Goal: Transaction & Acquisition: Purchase product/service

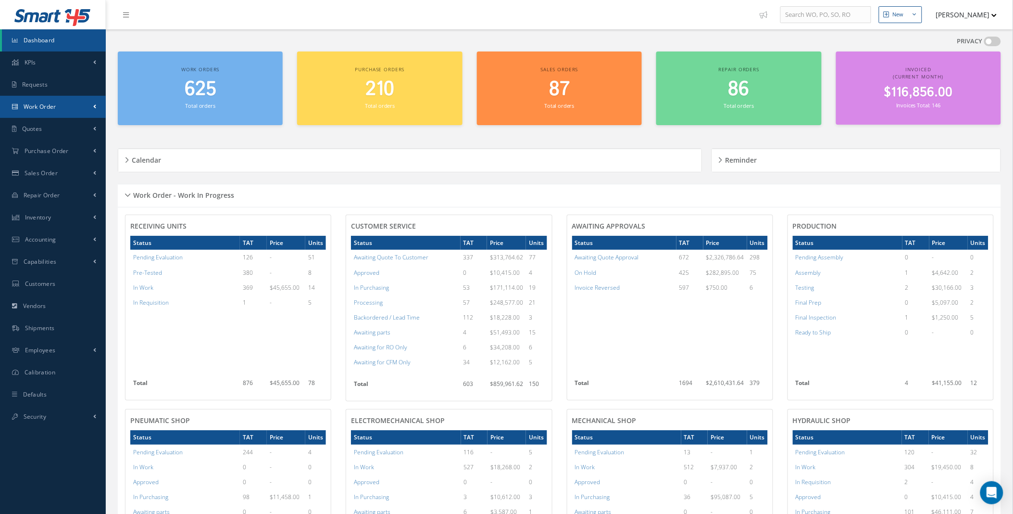
click at [91, 103] on link "Work Order" at bounding box center [53, 107] width 106 height 22
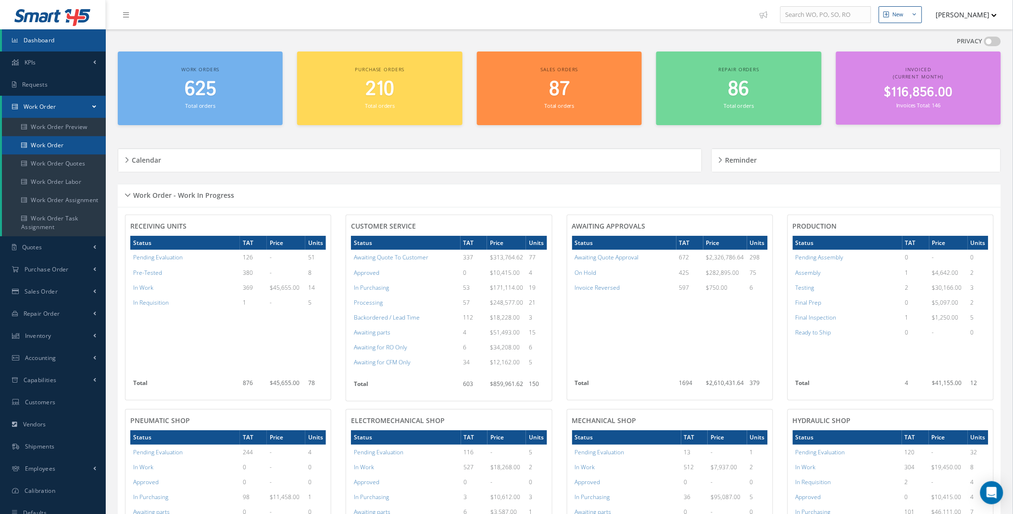
click at [46, 146] on link "Work Order" at bounding box center [54, 145] width 104 height 18
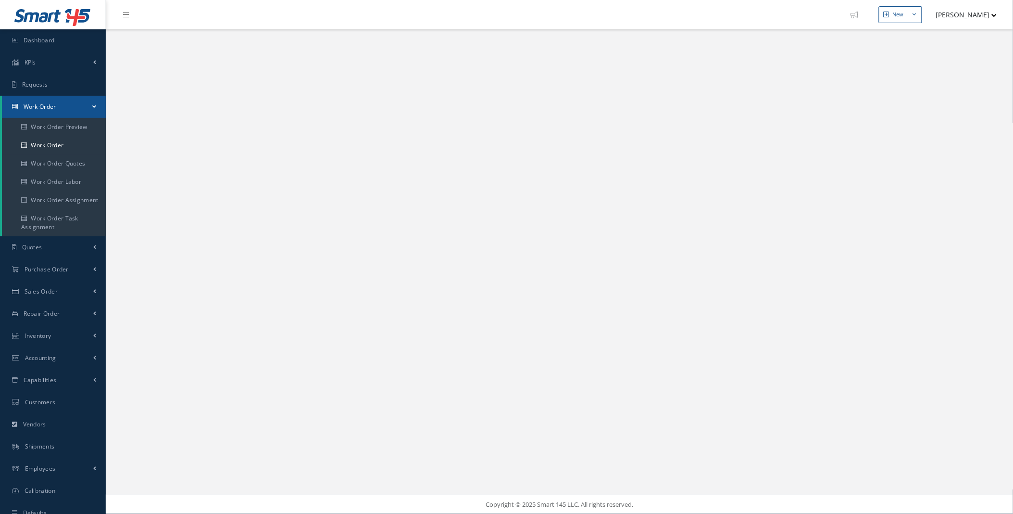
select select "25"
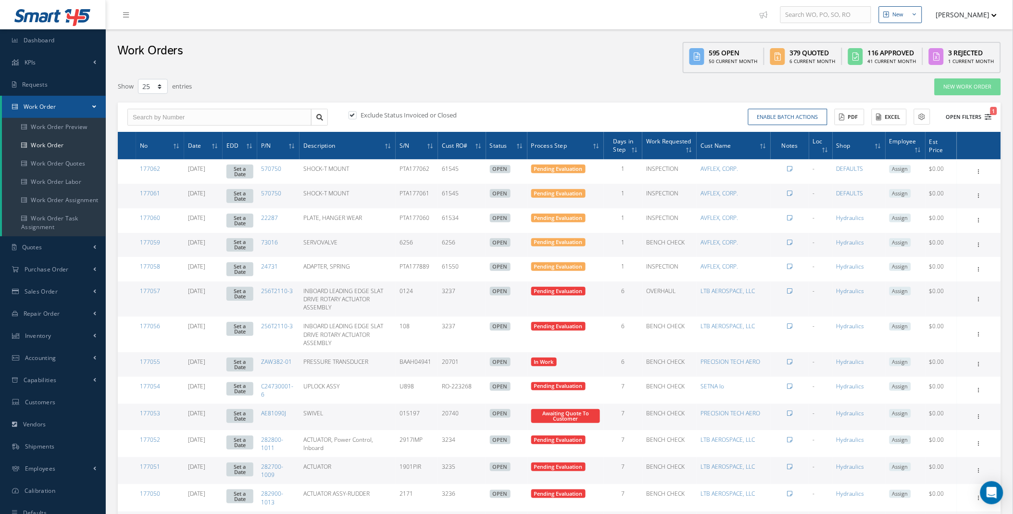
type input "All Work Request"
type input "All Work Performed"
type input "All Status"
type input "WO Part Status"
click at [984, 116] on button "Open Filters 1" at bounding box center [965, 117] width 54 height 16
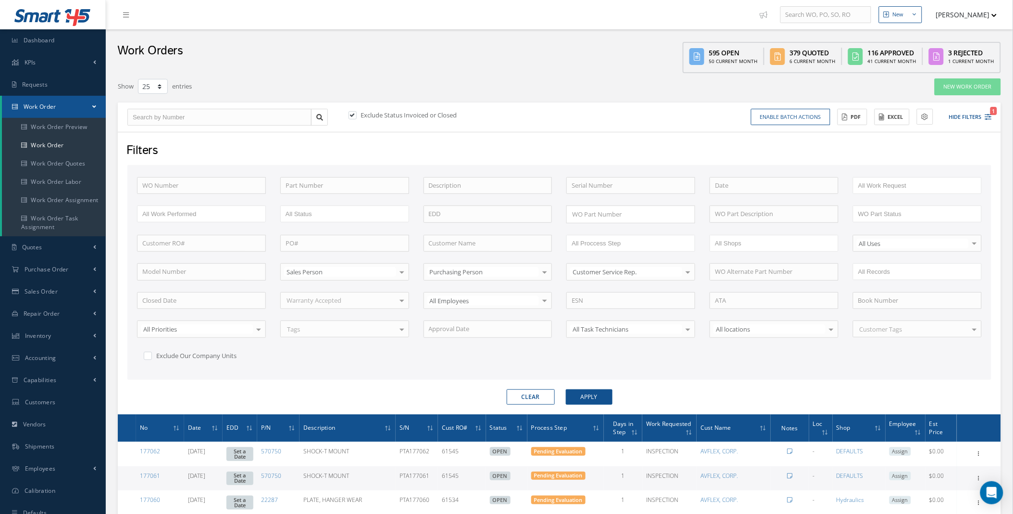
click at [356, 113] on label at bounding box center [357, 115] width 2 height 9
click at [350, 113] on input "checkbox" at bounding box center [352, 116] width 6 height 6
checkbox input "false"
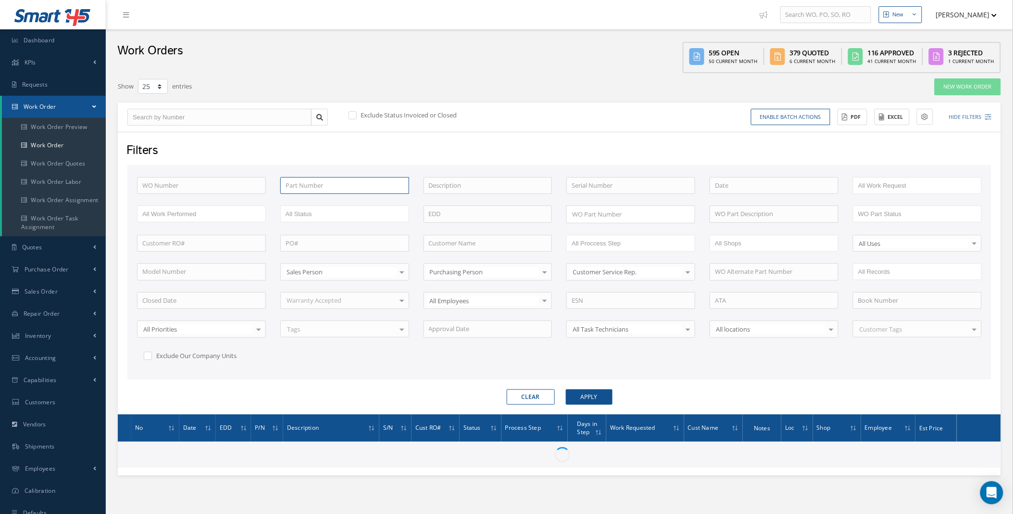
click at [326, 181] on input "text" at bounding box center [344, 185] width 129 height 17
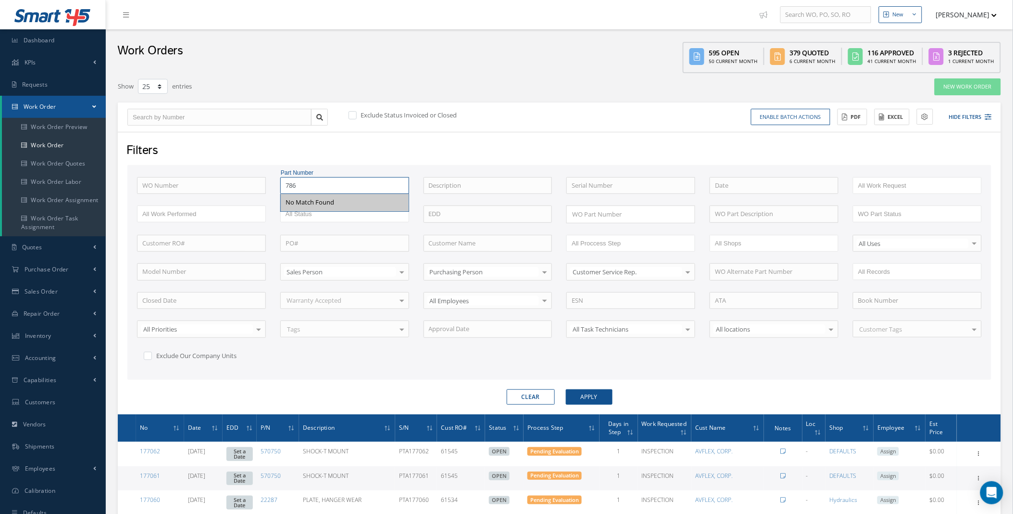
type input "786"
click at [566, 389] on button "Apply" at bounding box center [589, 396] width 47 height 15
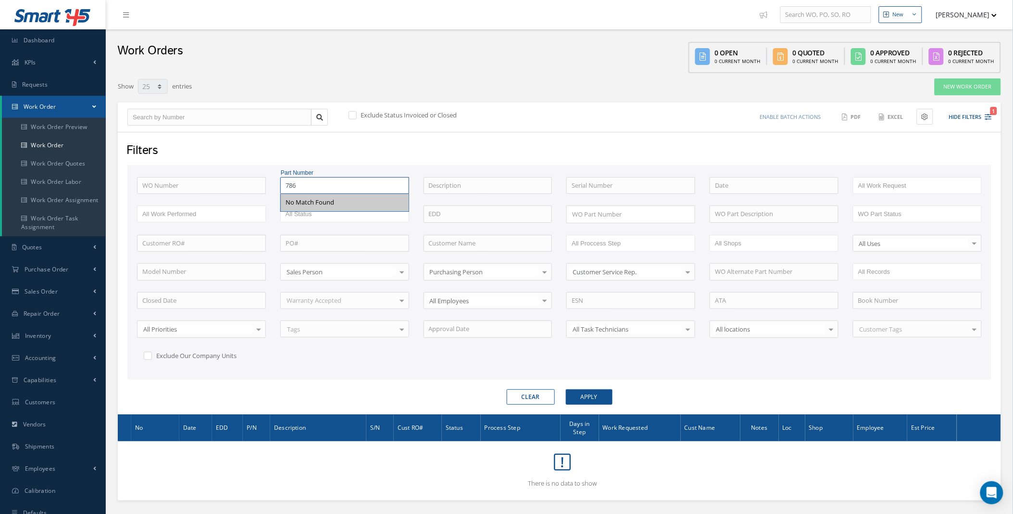
drag, startPoint x: 313, startPoint y: 186, endPoint x: 244, endPoint y: 181, distance: 68.9
click at [248, 181] on div "WO Number Part Number 786 No Match Found Description Serial Number ANODIZE BALA…" at bounding box center [559, 276] width 859 height 198
drag, startPoint x: 244, startPoint y: 181, endPoint x: 238, endPoint y: 163, distance: 19.9
click at [238, 163] on div "Filters WO Number Part Number Description Serial Number ANODIZE BALANCE BENCH C…" at bounding box center [559, 273] width 883 height 282
type input "1"
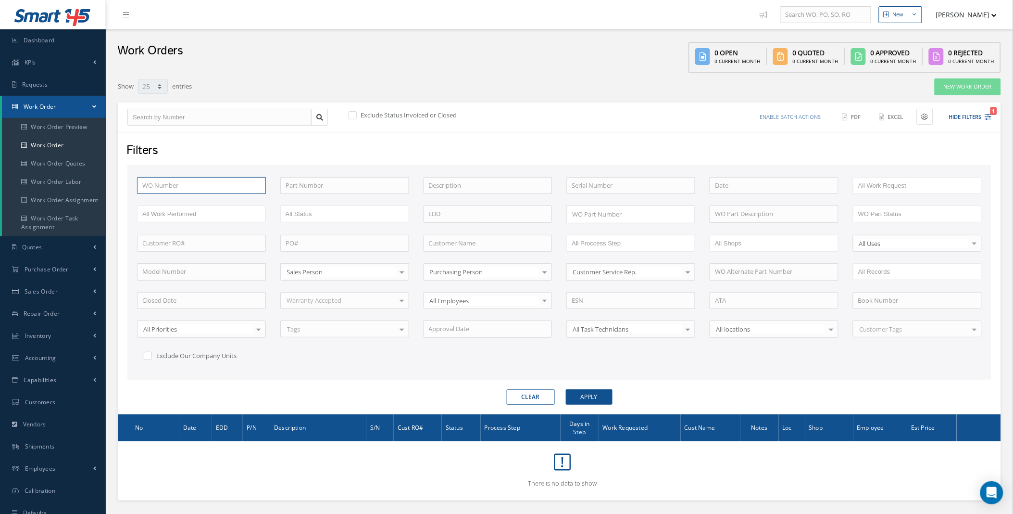
type input "1"
type input "17"
type input "171"
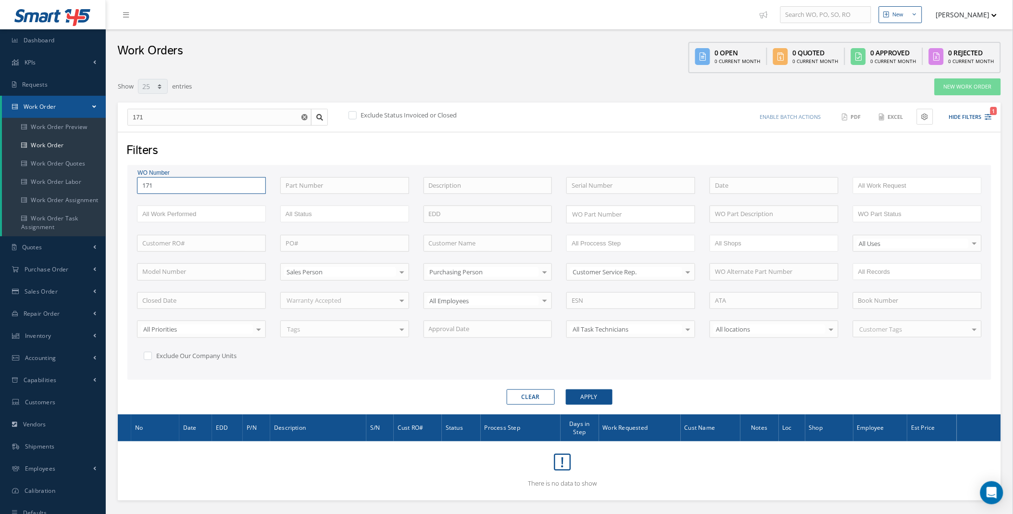
type input "1711"
type input "17117"
type input "171173"
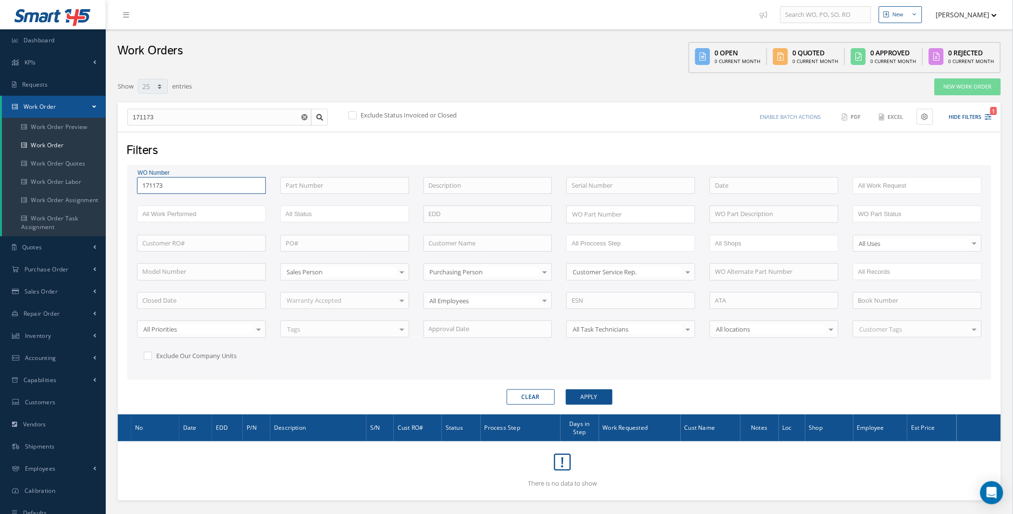
type input "171173"
click at [566, 389] on button "Apply" at bounding box center [589, 396] width 47 height 15
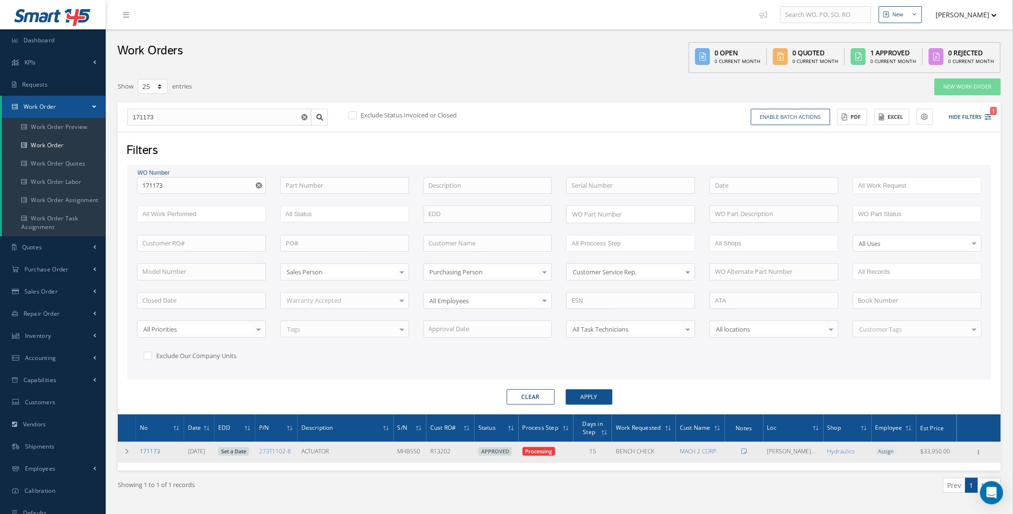
click at [151, 449] on link "171173" at bounding box center [150, 451] width 20 height 8
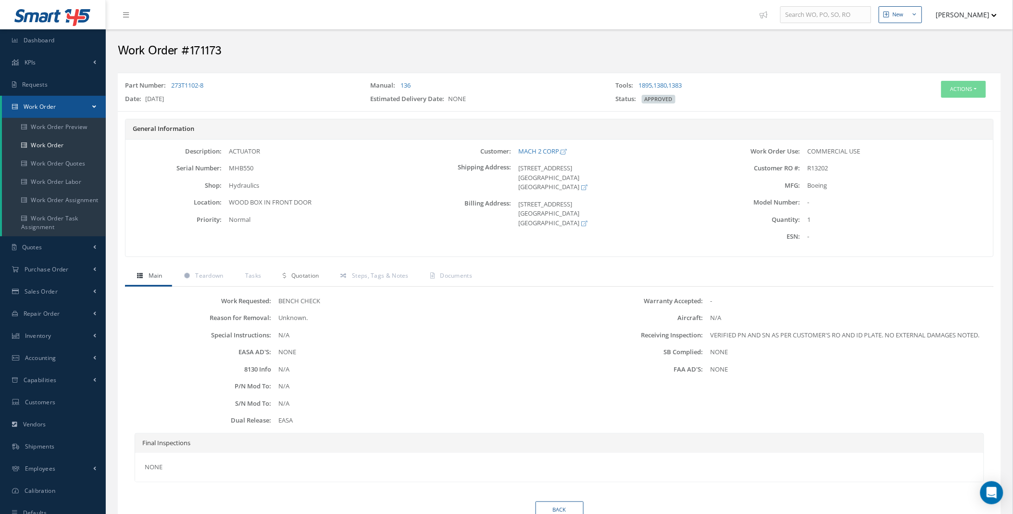
click at [301, 281] on link "Quotation" at bounding box center [300, 276] width 58 height 20
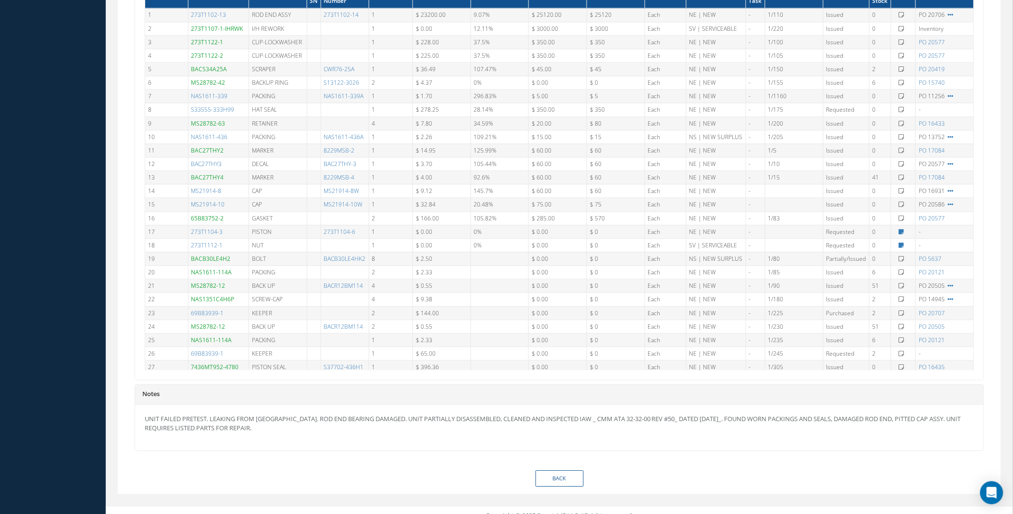
scroll to position [733, 0]
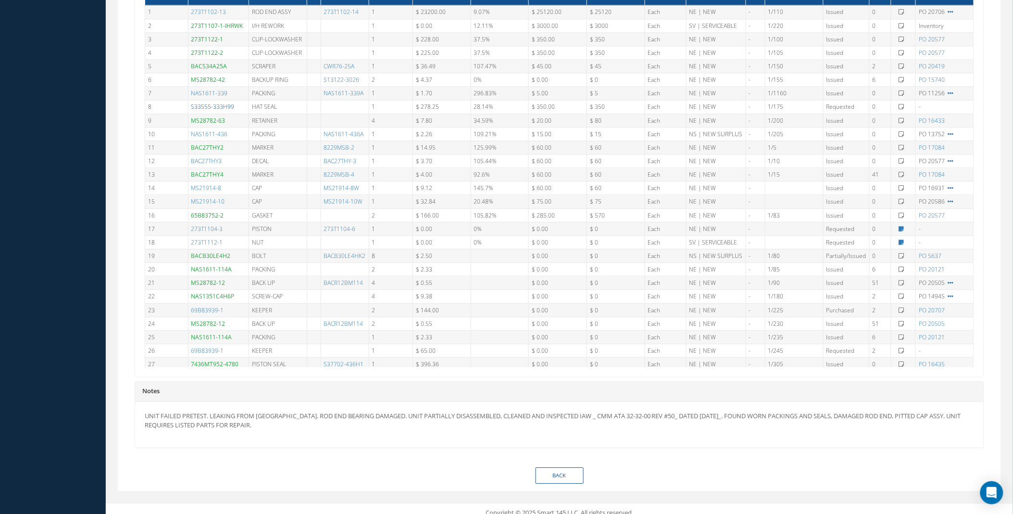
click at [221, 107] on link "S33555-333H99" at bounding box center [212, 106] width 43 height 8
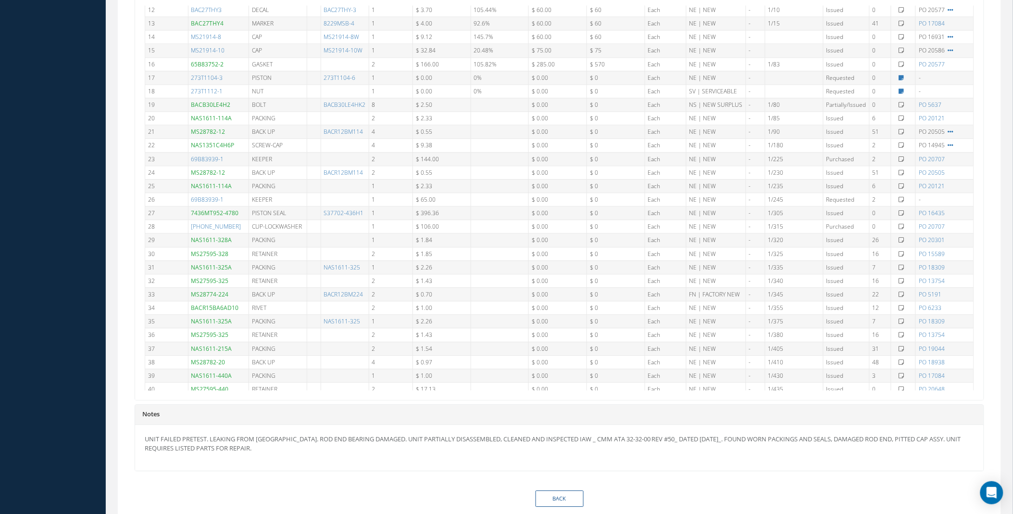
scroll to position [189, 0]
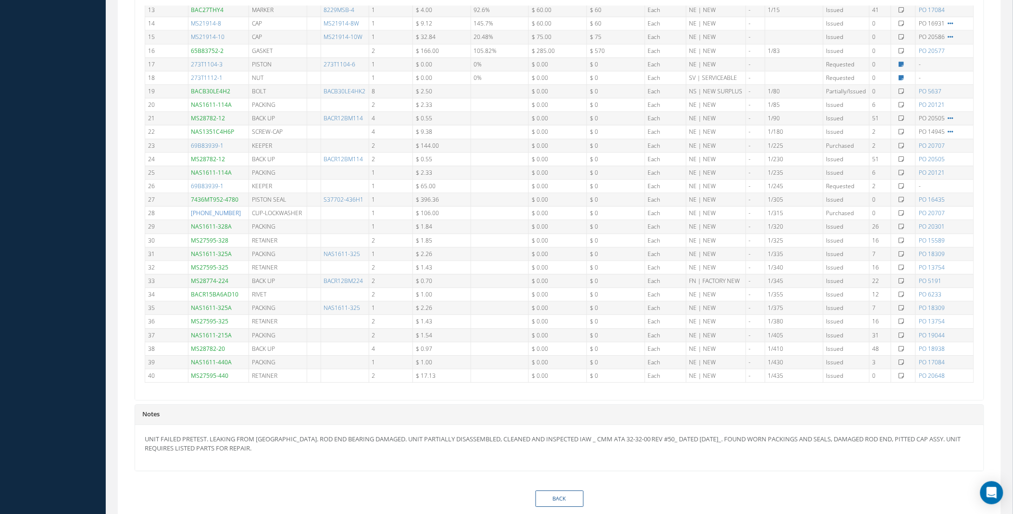
click at [212, 213] on link "66-12156-34" at bounding box center [216, 213] width 50 height 8
click at [208, 183] on link "69B83939-1" at bounding box center [207, 186] width 33 height 8
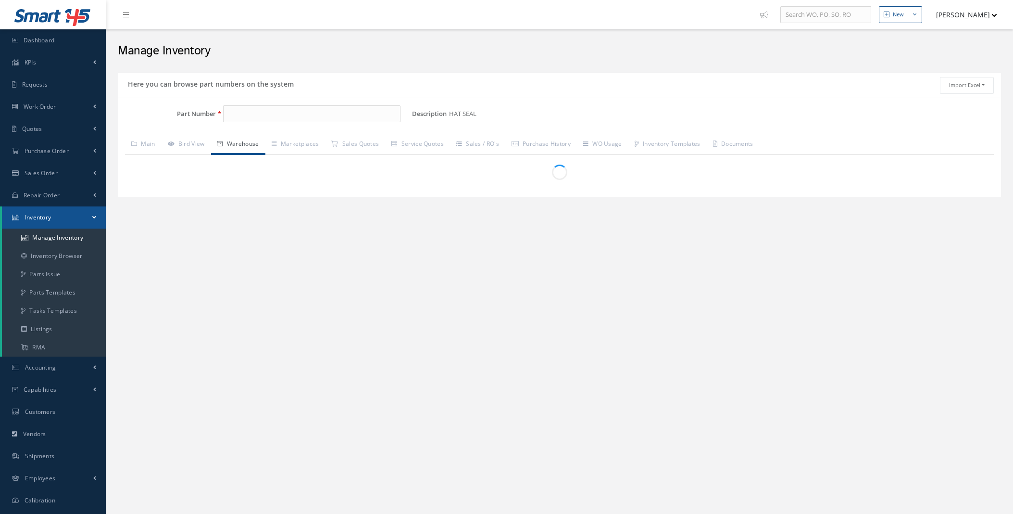
type input "S33555-333H99"
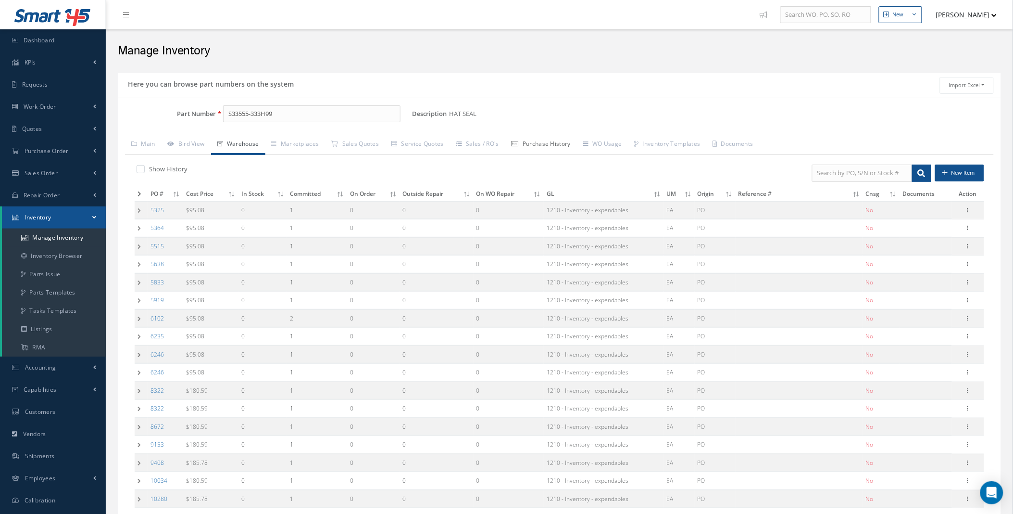
click at [559, 143] on link "Purchase History" at bounding box center [541, 145] width 72 height 20
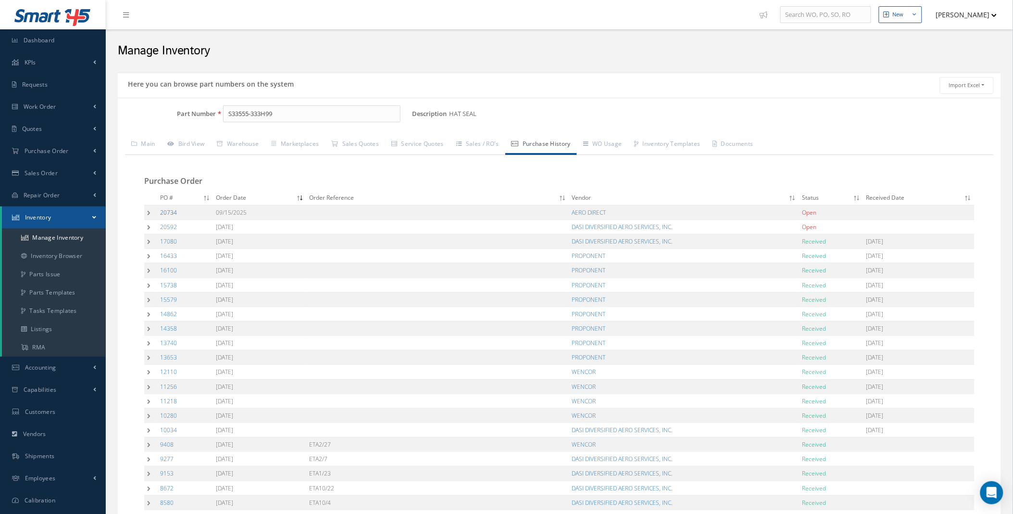
click at [169, 213] on link "20734" at bounding box center [168, 212] width 17 height 8
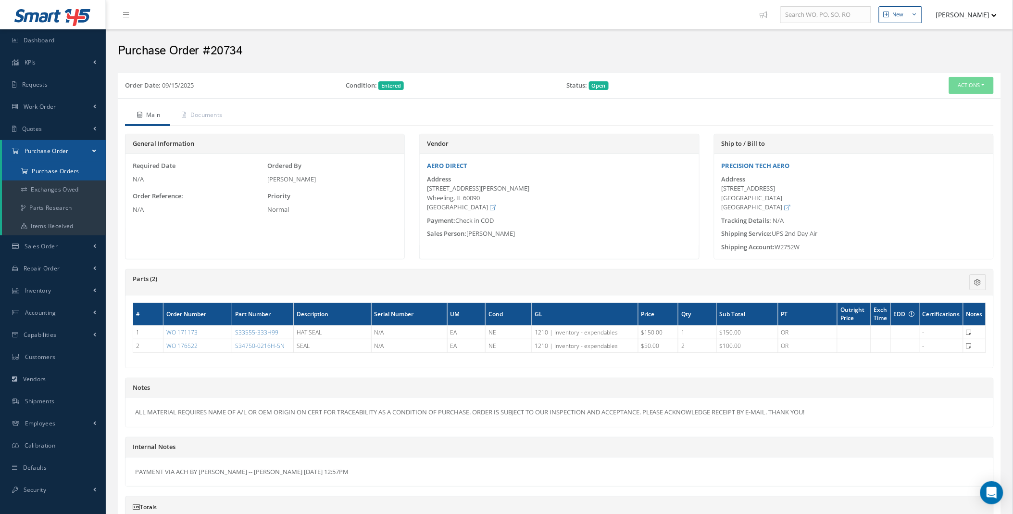
click at [44, 169] on a=1&status_id=2&status_id=3&status_id=5&collapsedFilters"] "Purchase Orders" at bounding box center [54, 171] width 104 height 18
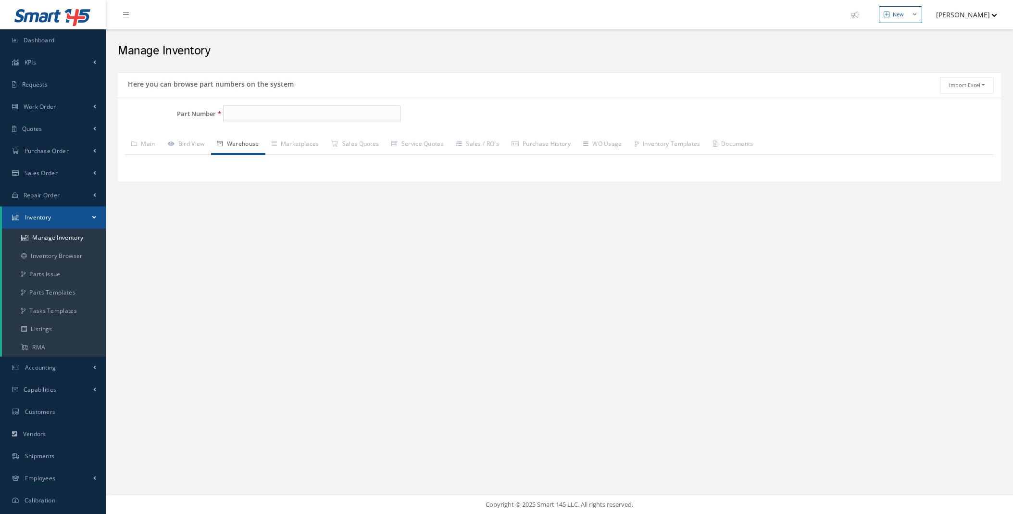
type input "[PHONE_NUMBER]"
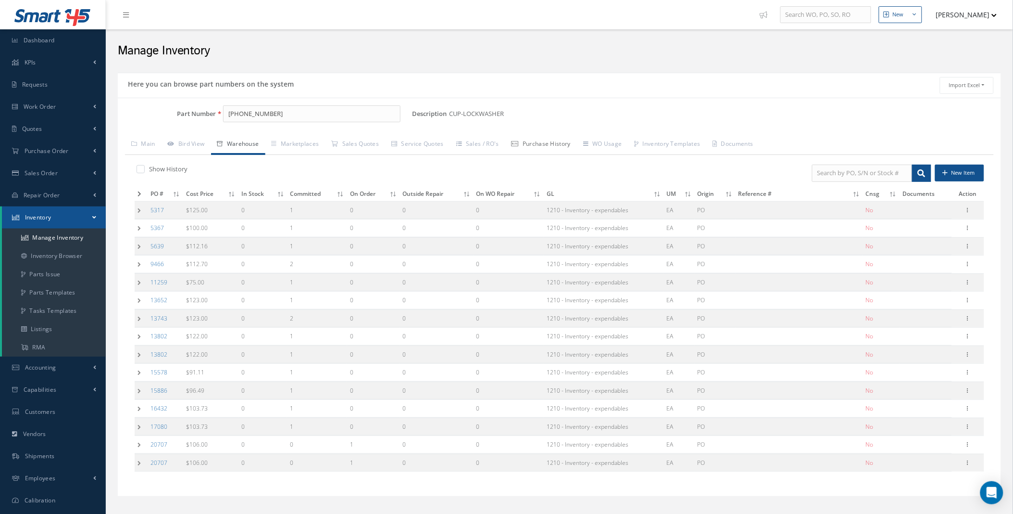
click at [546, 145] on link "Purchase History" at bounding box center [541, 145] width 72 height 20
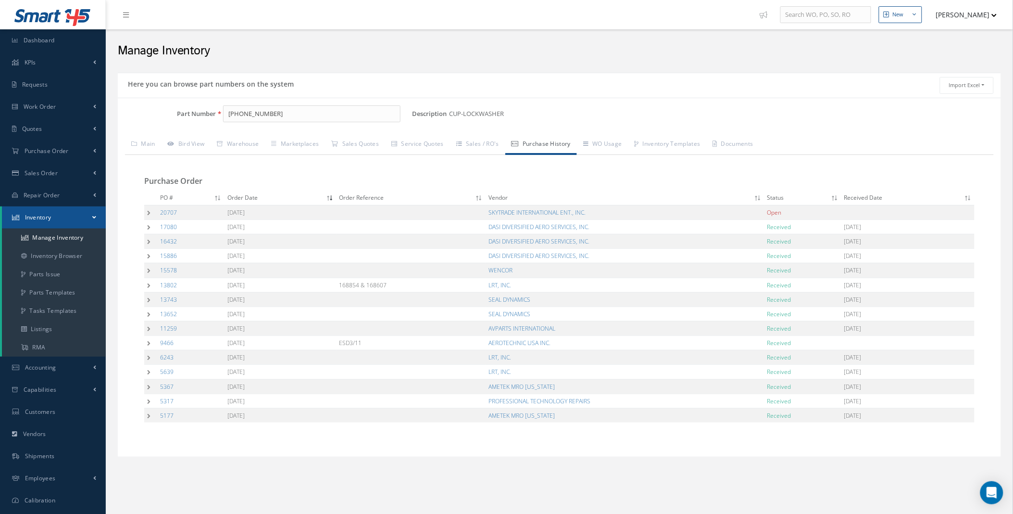
click at [145, 213] on td at bounding box center [150, 212] width 13 height 14
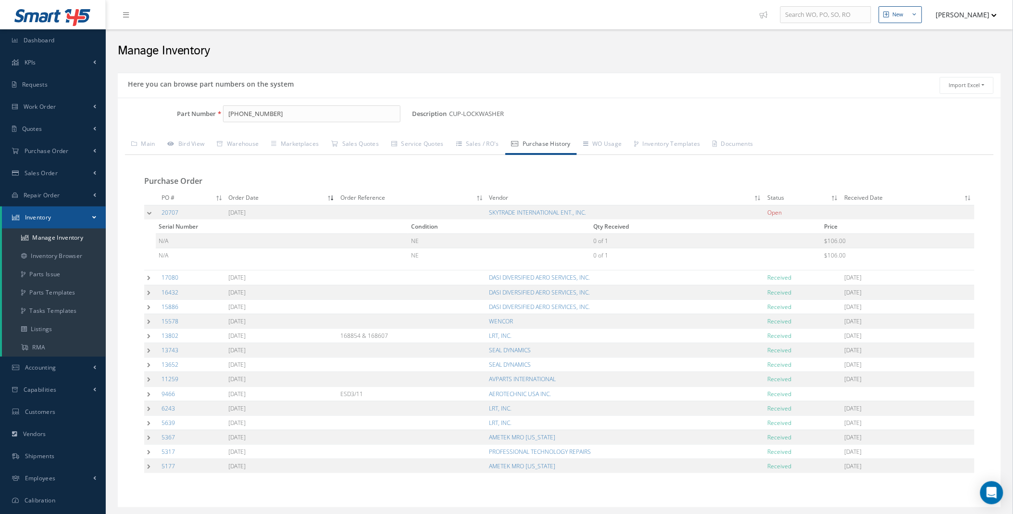
click at [145, 213] on td at bounding box center [151, 212] width 14 height 14
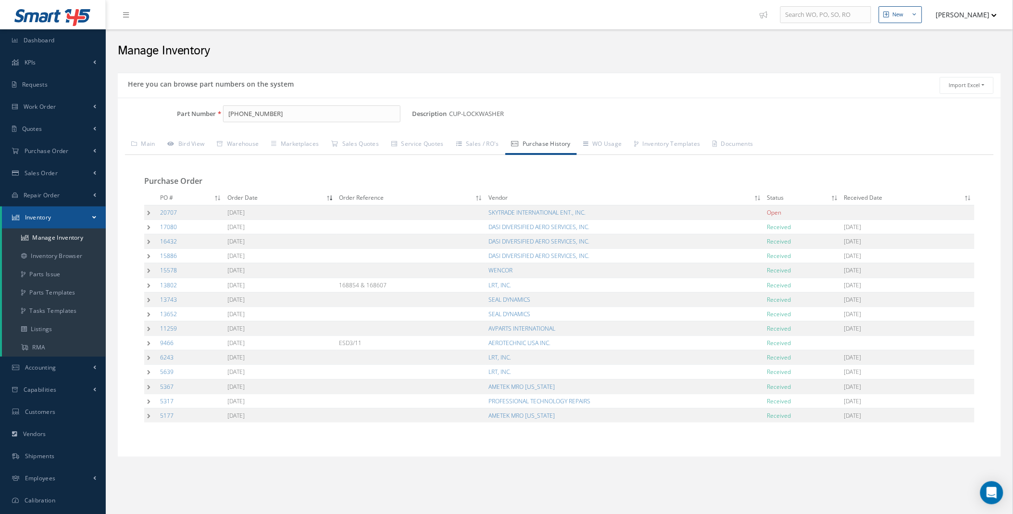
click at [145, 213] on td at bounding box center [150, 212] width 13 height 14
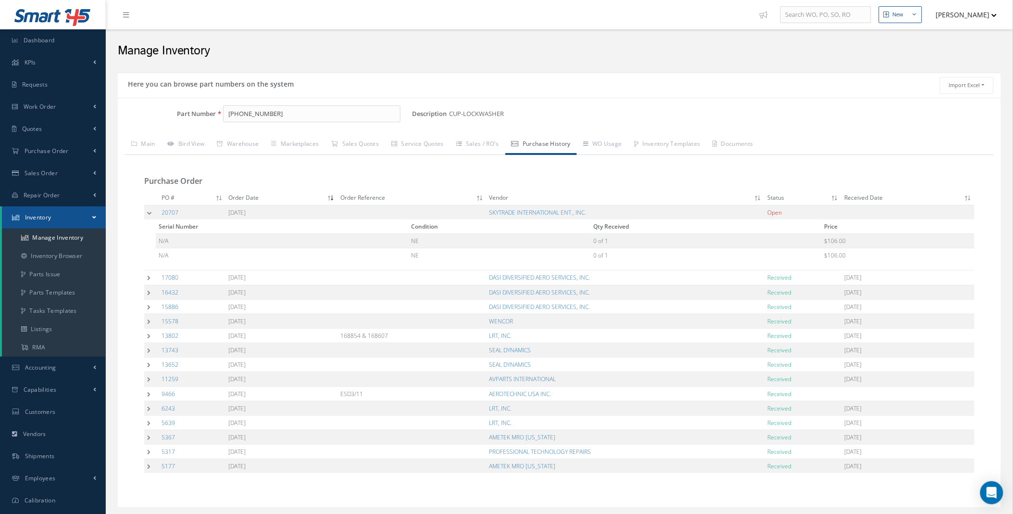
click at [145, 213] on td at bounding box center [151, 212] width 14 height 14
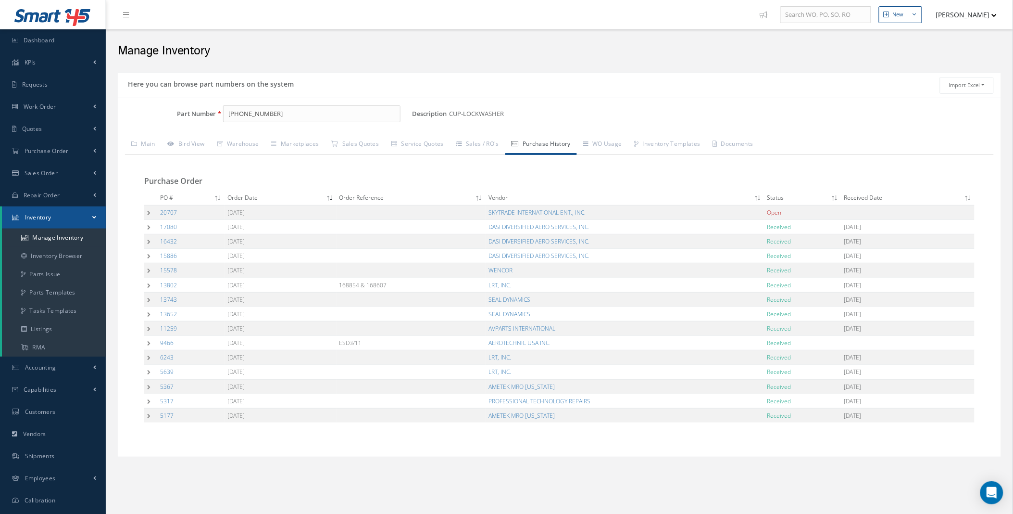
click at [145, 213] on td at bounding box center [150, 212] width 13 height 14
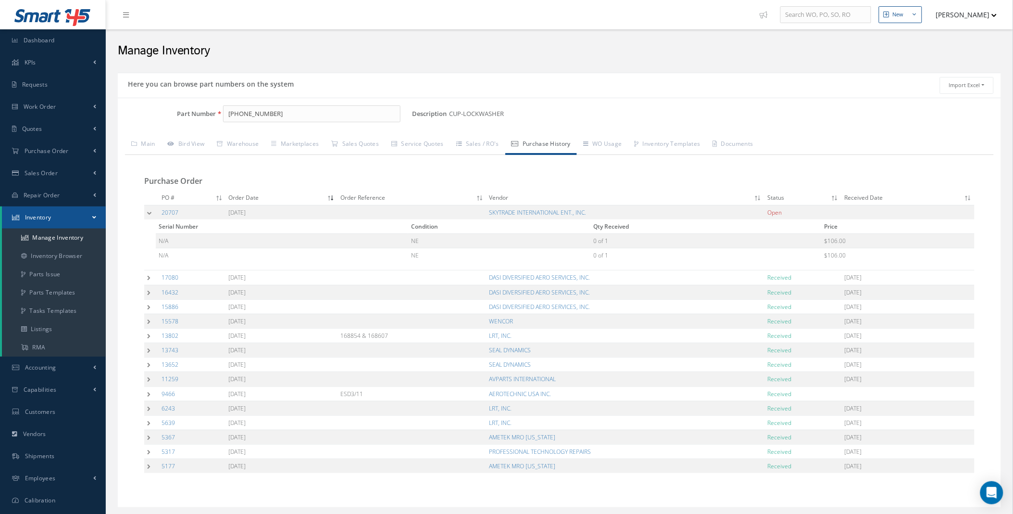
click at [145, 213] on td at bounding box center [151, 212] width 14 height 14
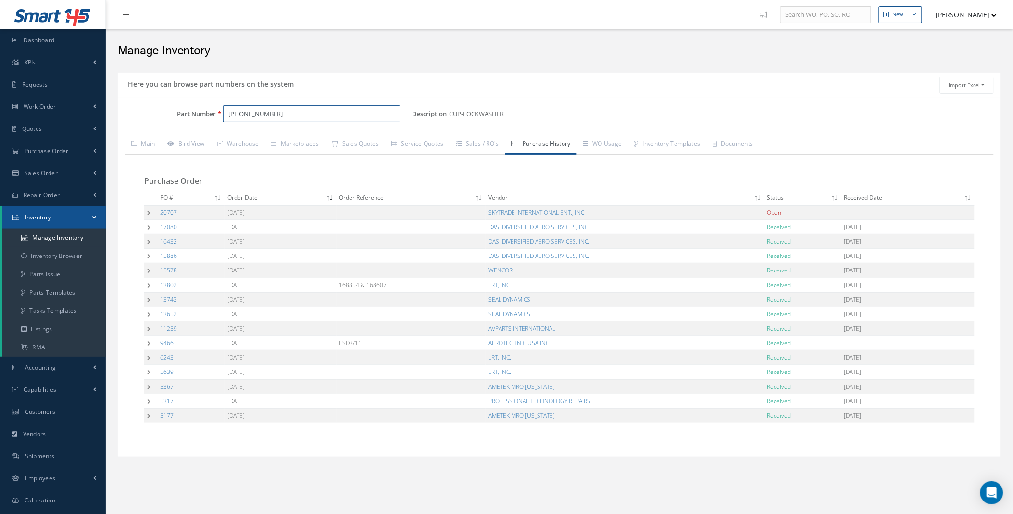
drag, startPoint x: 278, startPoint y: 113, endPoint x: 210, endPoint y: 113, distance: 67.8
click at [210, 113] on div "Part Number 66-12156-34" at bounding box center [265, 113] width 294 height 17
click at [357, 145] on link "Sales Quotes" at bounding box center [355, 145] width 60 height 20
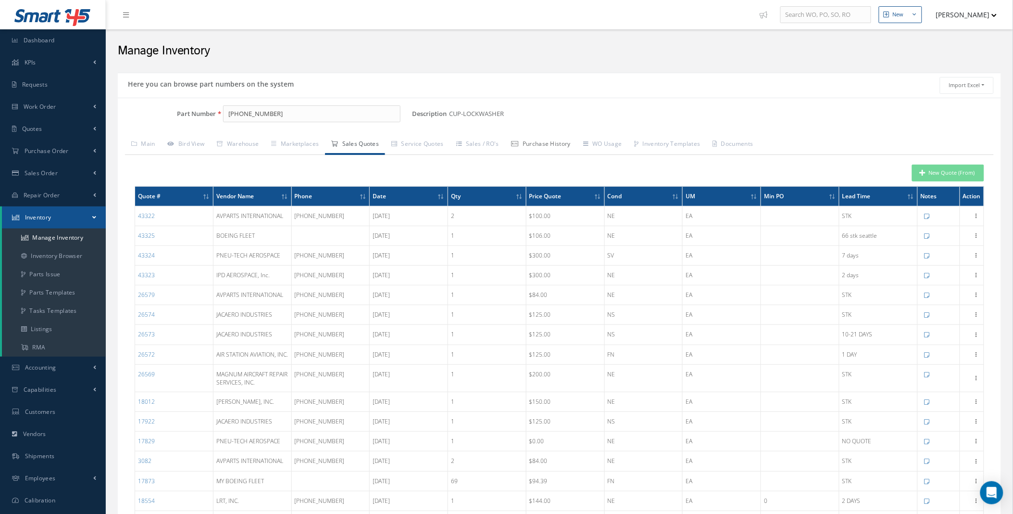
click at [544, 148] on link "Purchase History" at bounding box center [541, 145] width 72 height 20
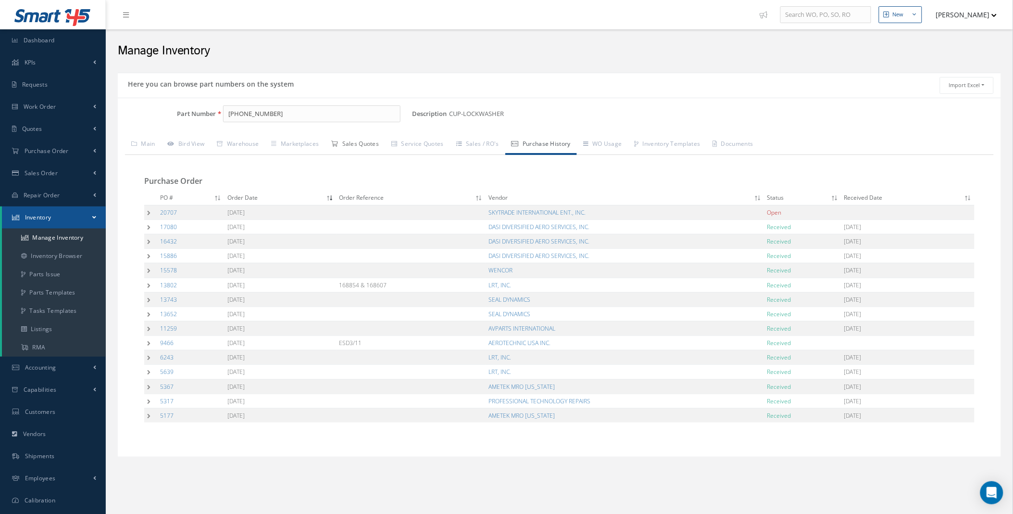
click at [357, 147] on link "Sales Quotes" at bounding box center [355, 145] width 60 height 20
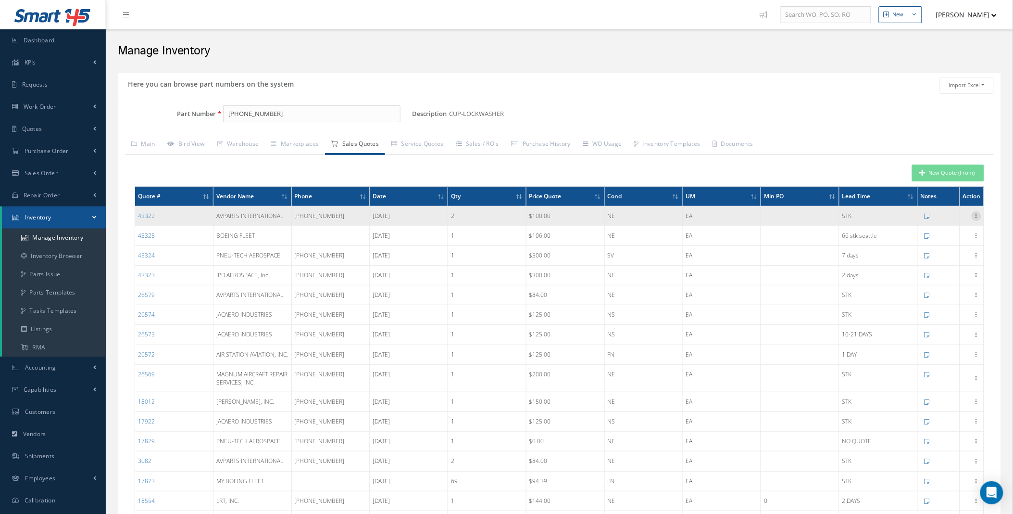
click at [979, 216] on icon at bounding box center [977, 215] width 10 height 8
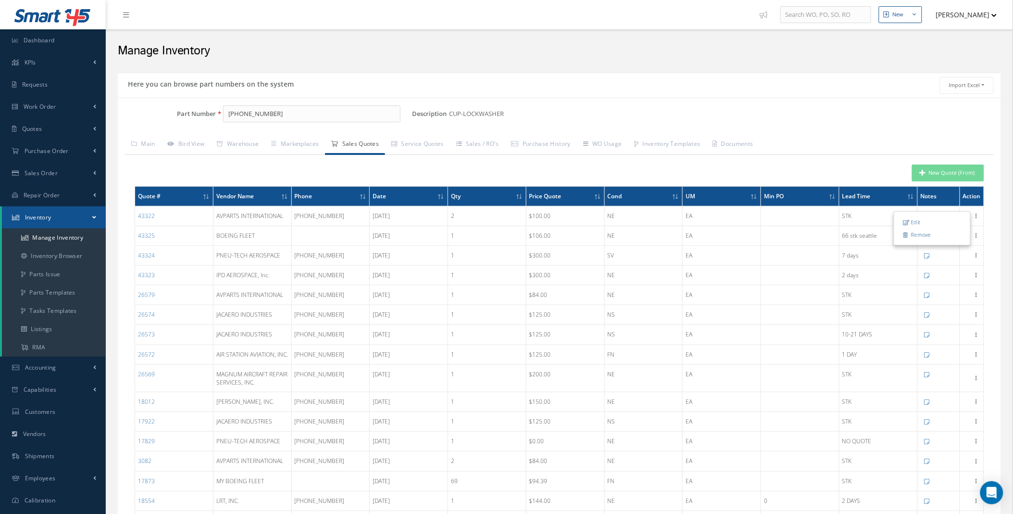
click at [801, 177] on div "New Quote (From)" at bounding box center [559, 172] width 864 height 17
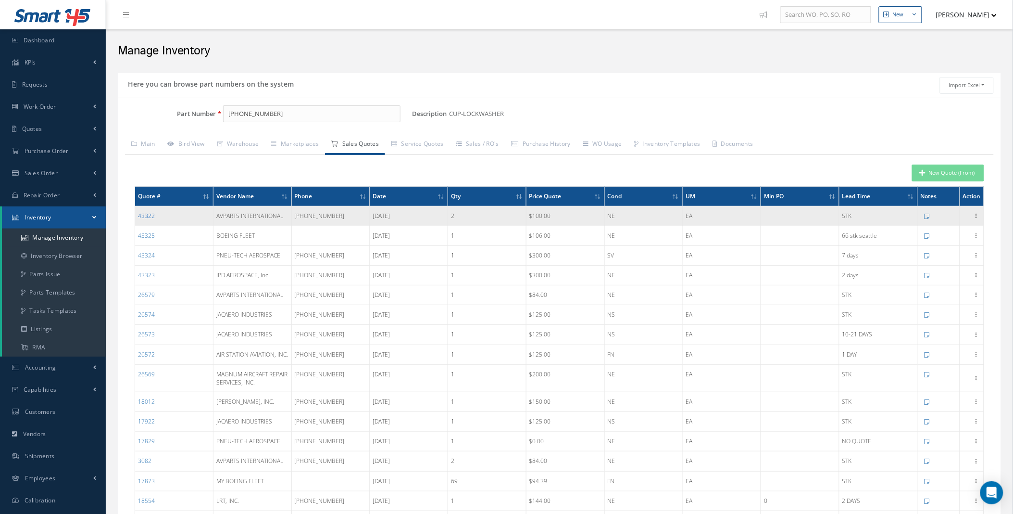
click at [148, 214] on link "43322" at bounding box center [146, 216] width 17 height 8
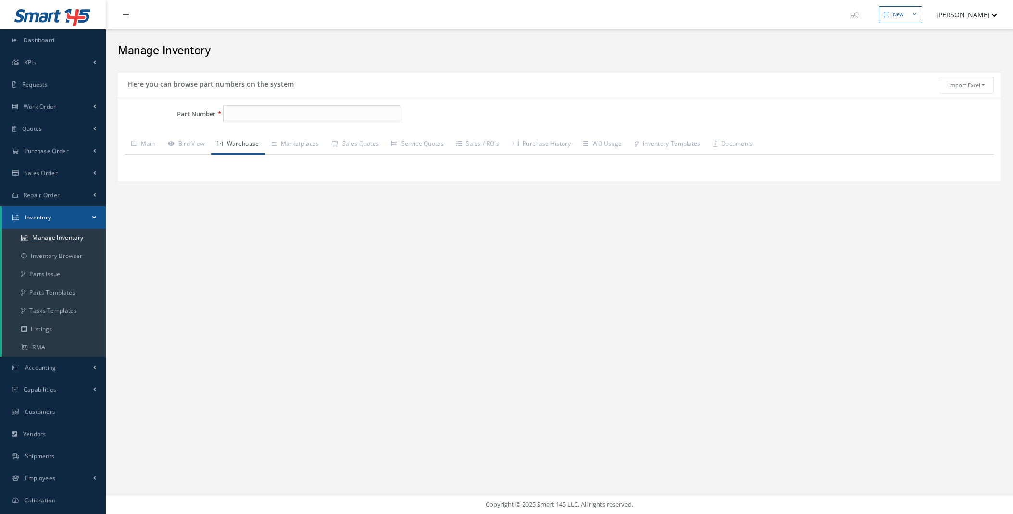
type input "69B83939-1"
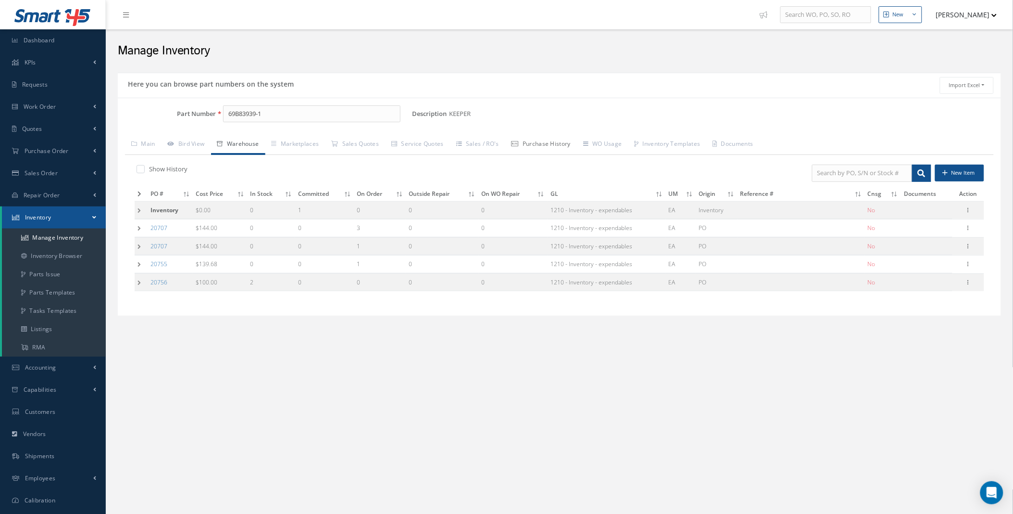
click at [552, 147] on link "Purchase History" at bounding box center [541, 145] width 72 height 20
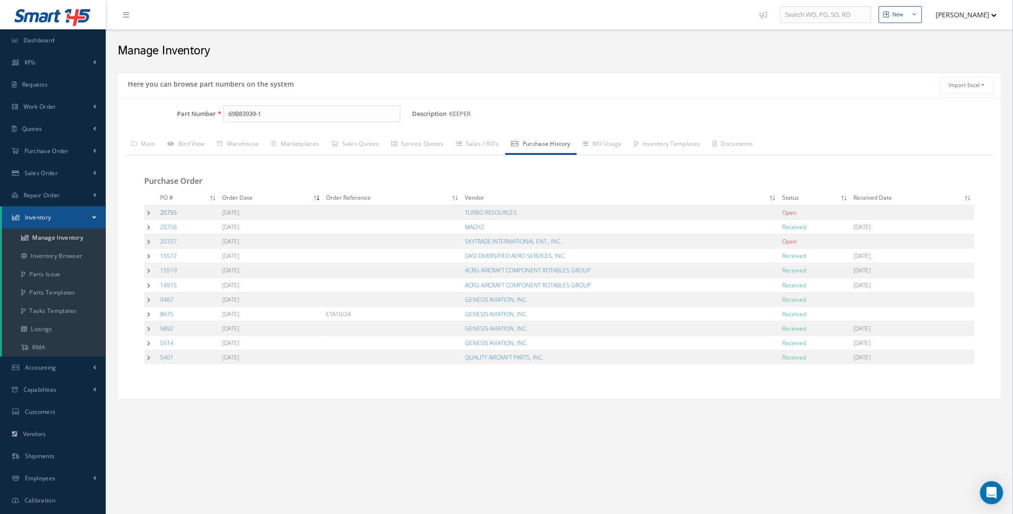
click at [169, 212] on link "20755" at bounding box center [168, 212] width 17 height 8
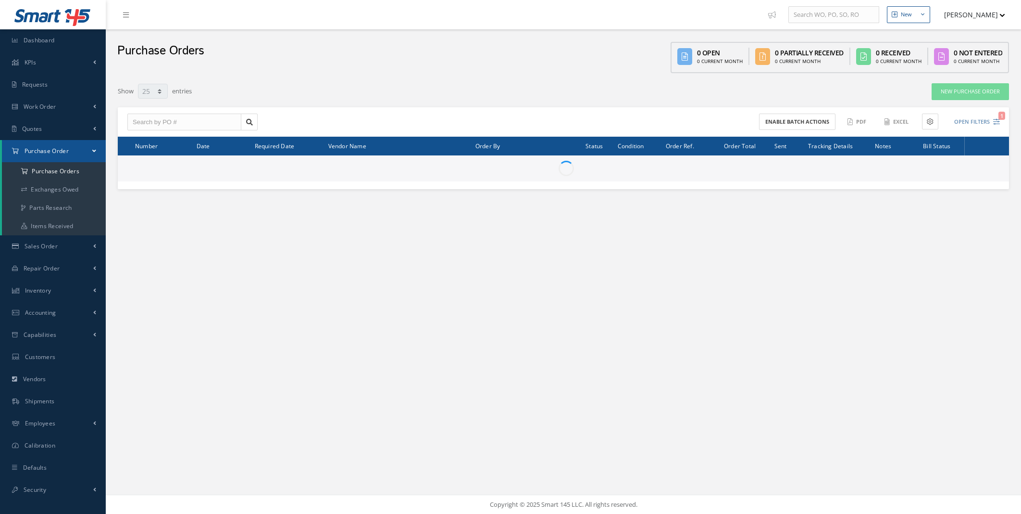
select select "25"
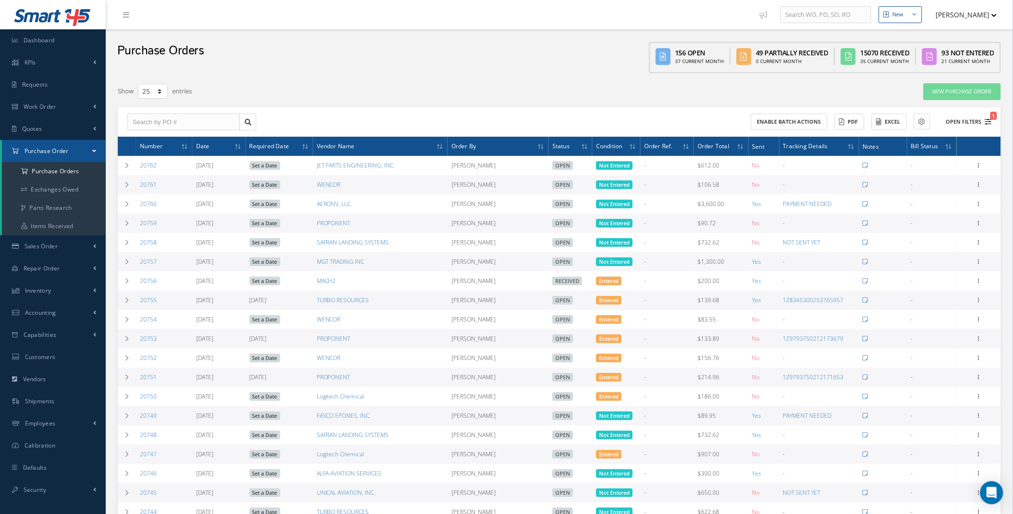
click at [980, 122] on button "Open Filters 1" at bounding box center [965, 122] width 54 height 16
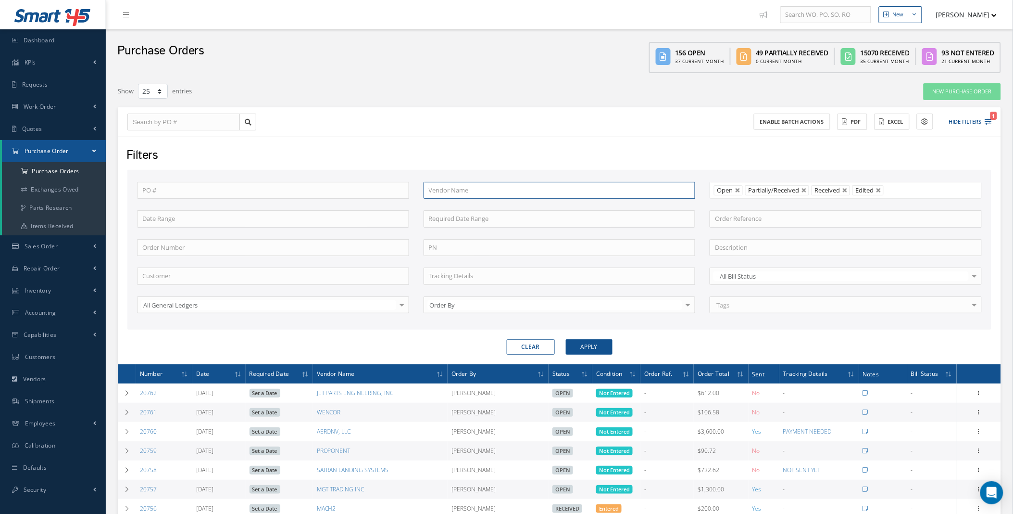
click at [474, 193] on input "text" at bounding box center [560, 190] width 272 height 17
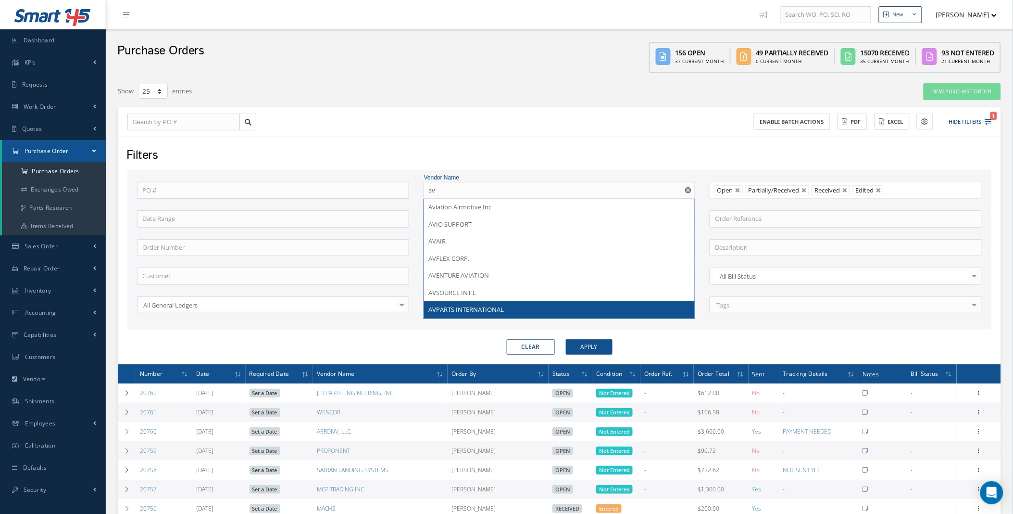
click at [473, 315] on div "AVPARTS INTERNATIONAL" at bounding box center [559, 309] width 271 height 17
type input "AVPARTS INTERNATIONAL"
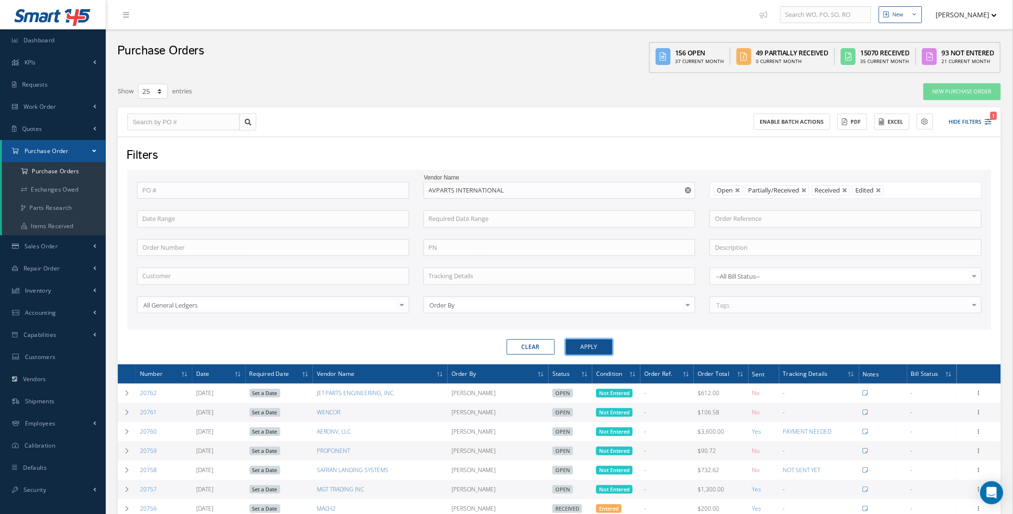
click at [587, 347] on button "Apply" at bounding box center [589, 346] width 47 height 15
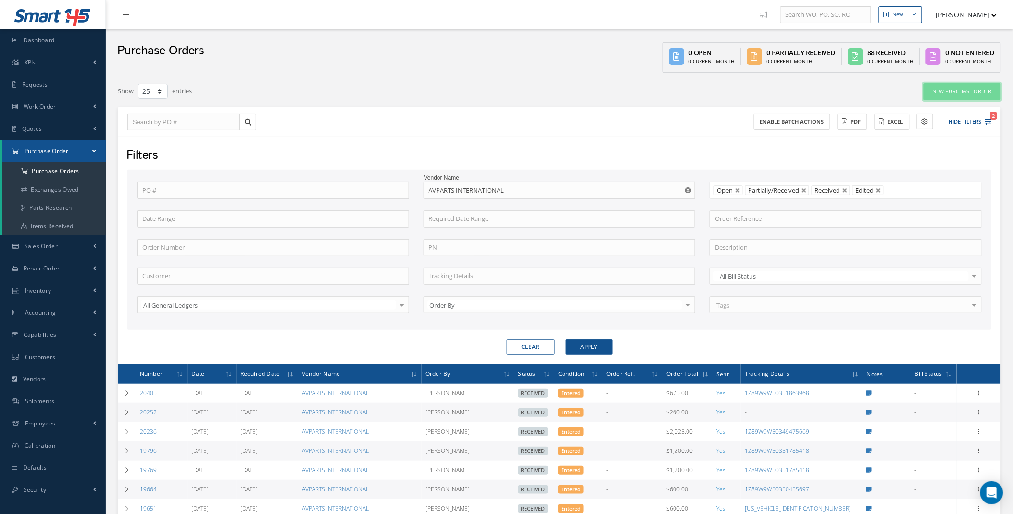
click at [970, 87] on link "New Purchase Order" at bounding box center [962, 91] width 77 height 17
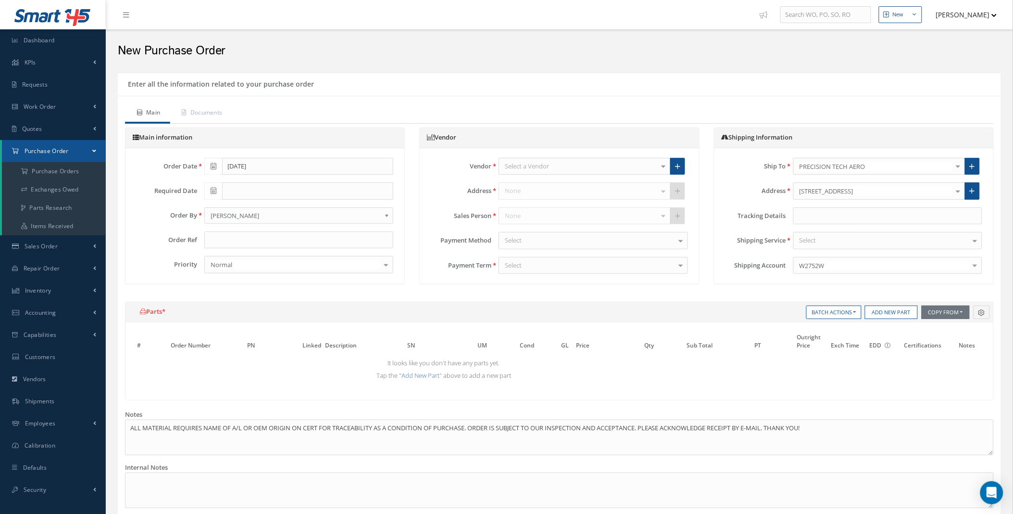
scroll to position [202, 0]
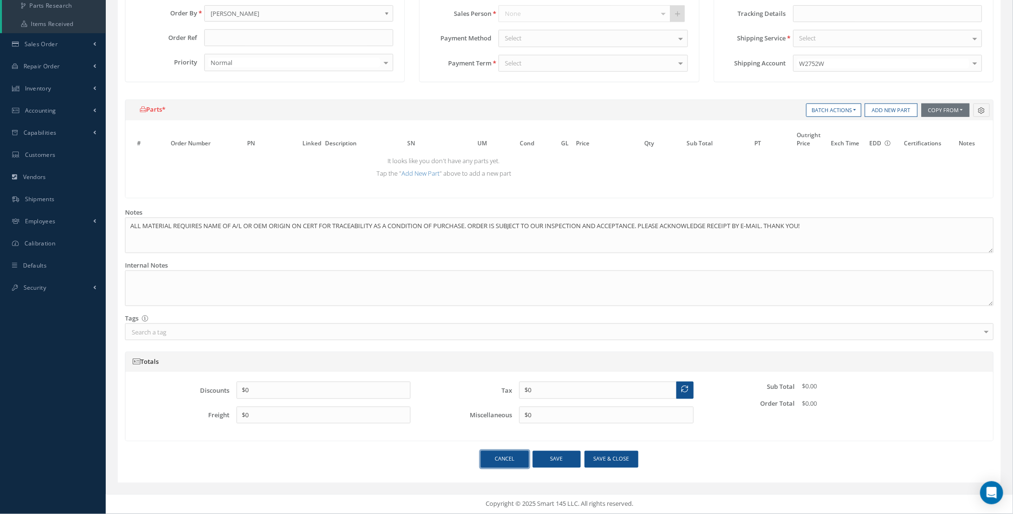
drag, startPoint x: 485, startPoint y: 463, endPoint x: 495, endPoint y: 459, distance: 11.1
click at [486, 463] on link "Cancel" at bounding box center [505, 459] width 48 height 17
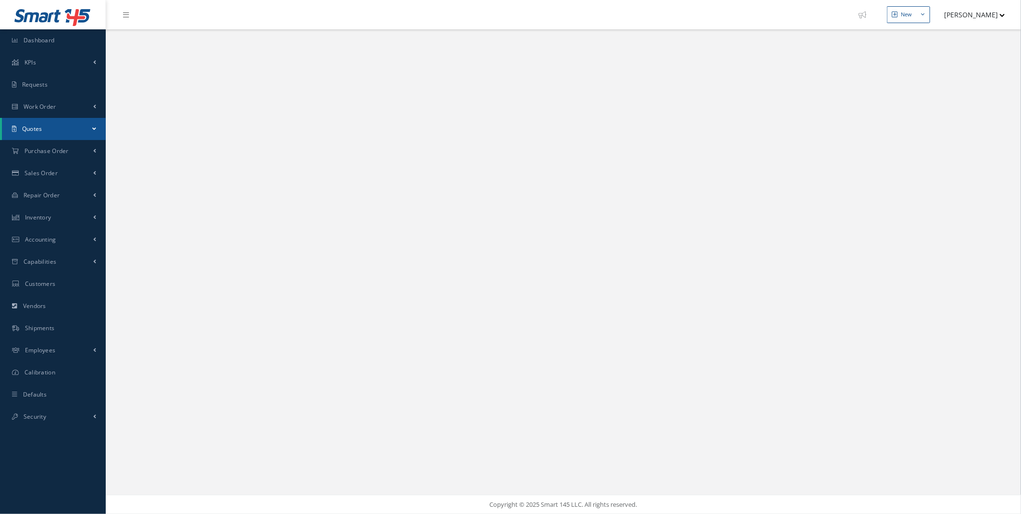
select select "25"
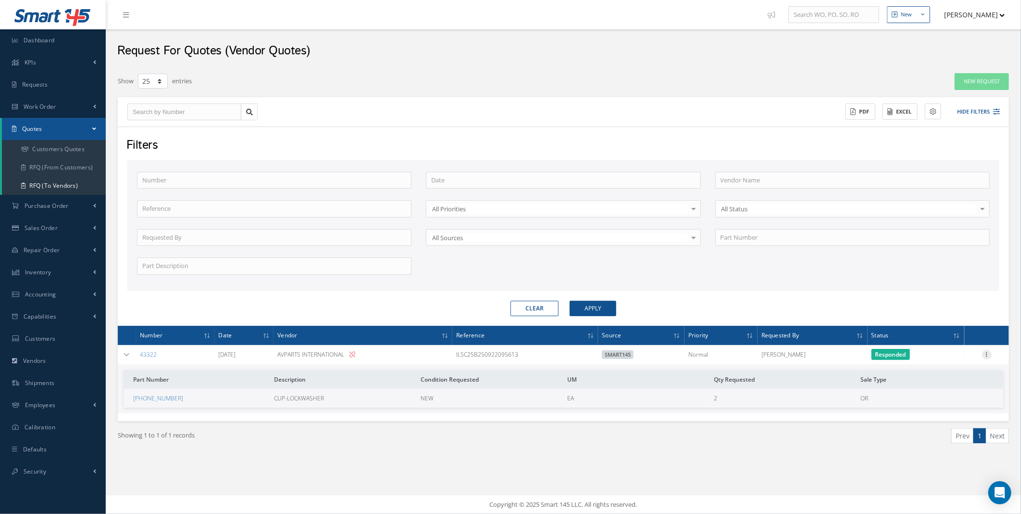
click at [988, 356] on icon at bounding box center [988, 354] width 10 height 8
click at [930, 414] on link "Create Purchase Order" at bounding box center [943, 413] width 76 height 20
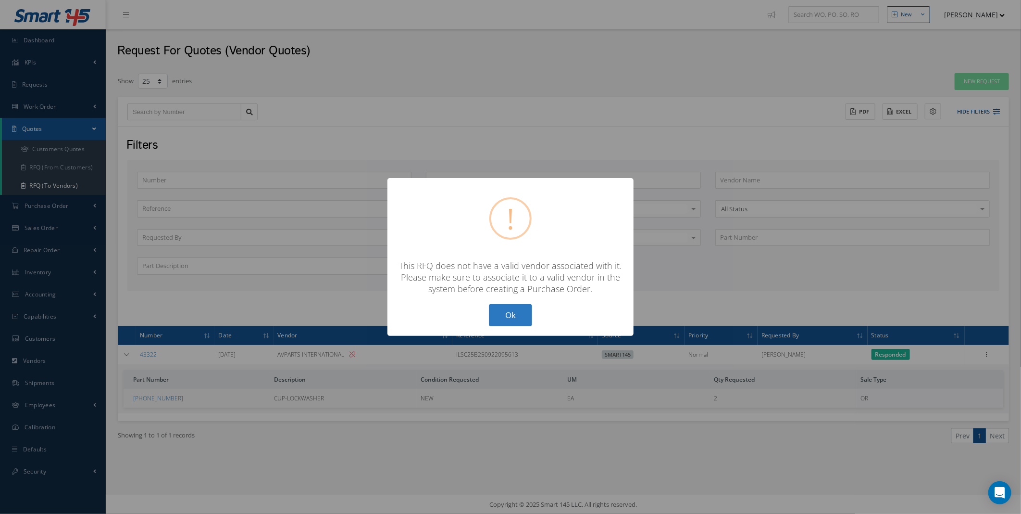
click at [521, 311] on button "Ok" at bounding box center [510, 315] width 43 height 23
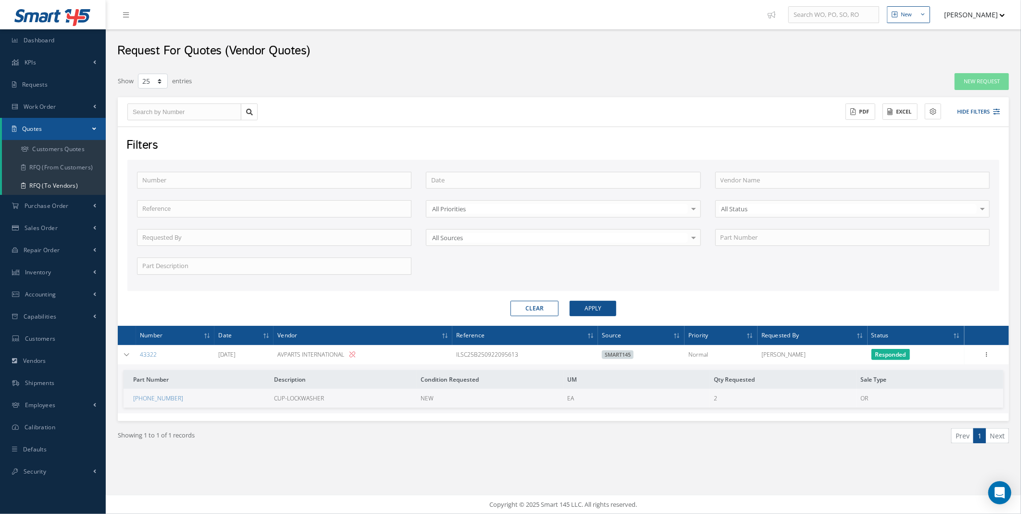
click at [355, 356] on icon at bounding box center [353, 355] width 6 height 6
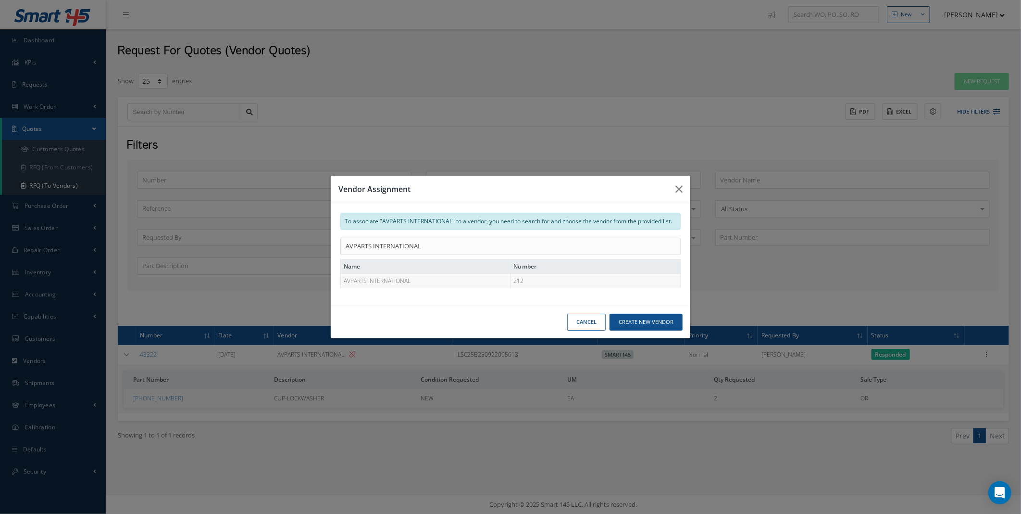
click at [398, 283] on td "AVPARTS INTERNATIONAL" at bounding box center [426, 281] width 170 height 14
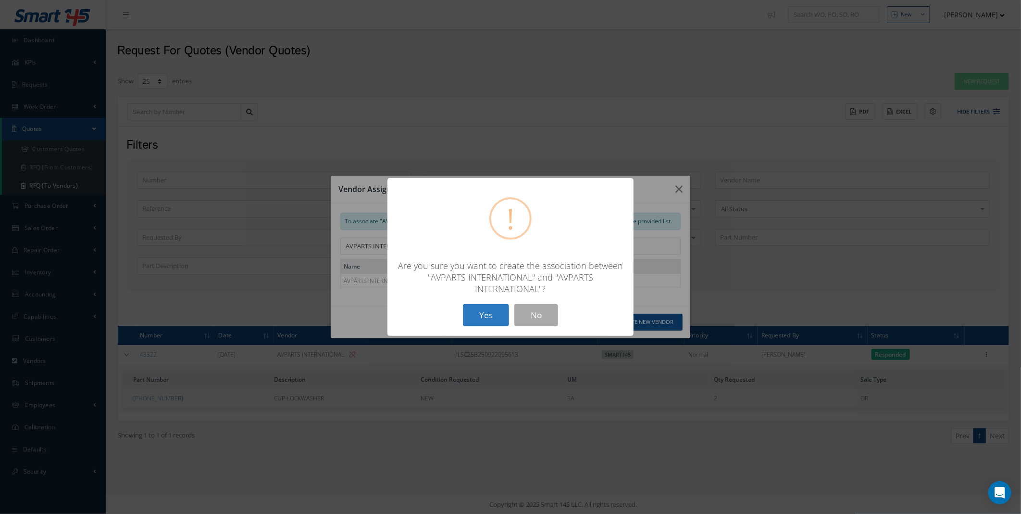
click at [491, 315] on button "Yes" at bounding box center [486, 315] width 46 height 23
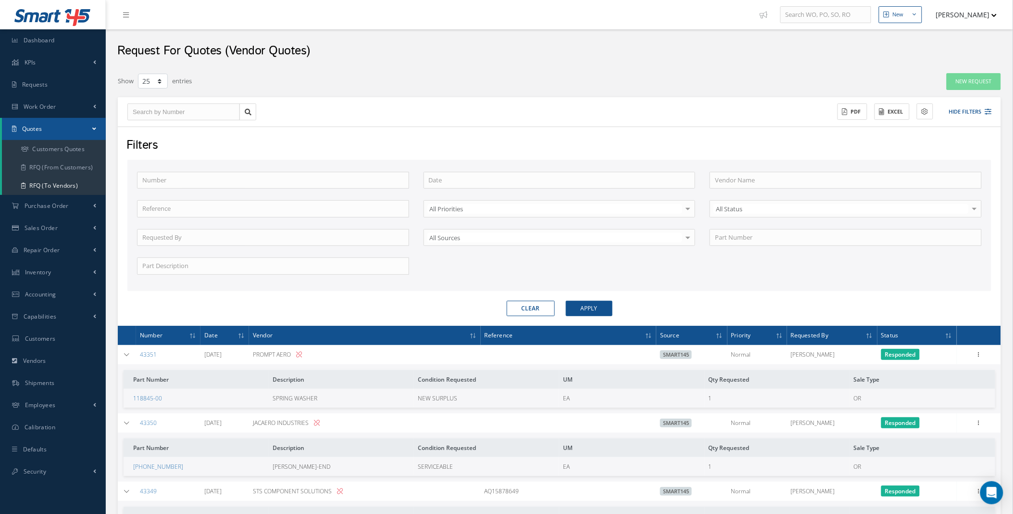
click at [320, 425] on icon at bounding box center [317, 423] width 6 height 6
type input "JACAERO INDUSTRIES"
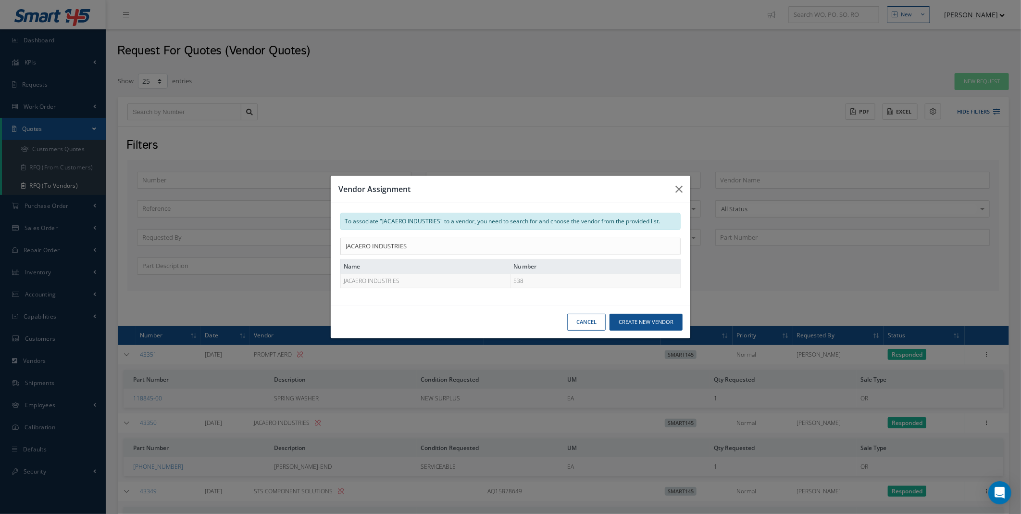
click at [454, 281] on td "JACAERO INDUSTRIES" at bounding box center [426, 281] width 170 height 14
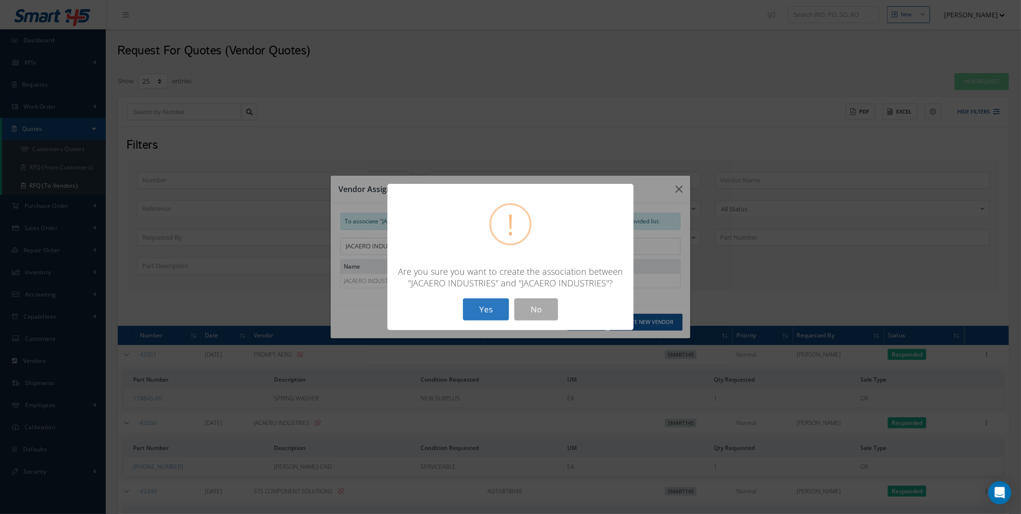
click at [495, 313] on button "Yes" at bounding box center [486, 309] width 46 height 23
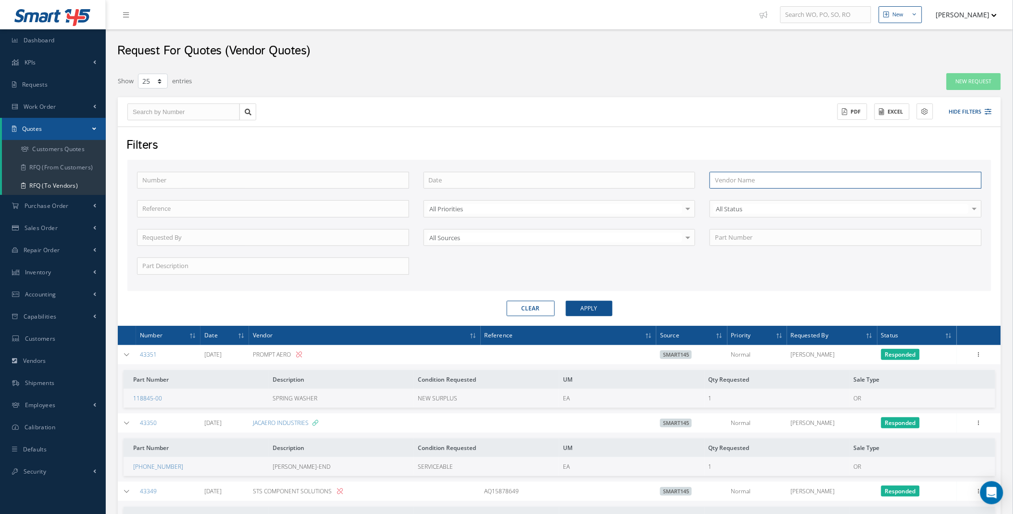
click at [793, 183] on input "text" at bounding box center [846, 180] width 272 height 17
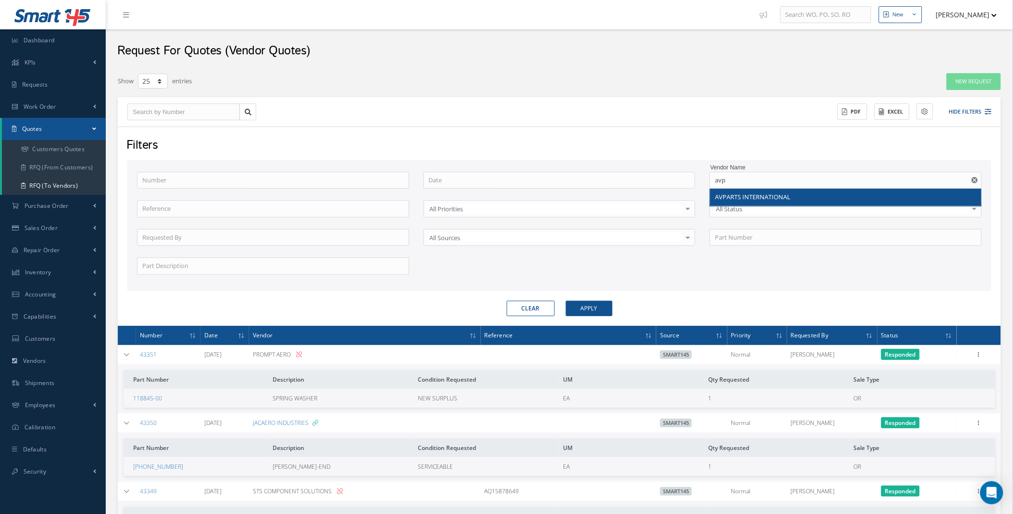
click at [767, 196] on span "AVPARTS INTERNATIONAL" at bounding box center [753, 196] width 76 height 9
type input "AVPARTS INTERNATIONAL"
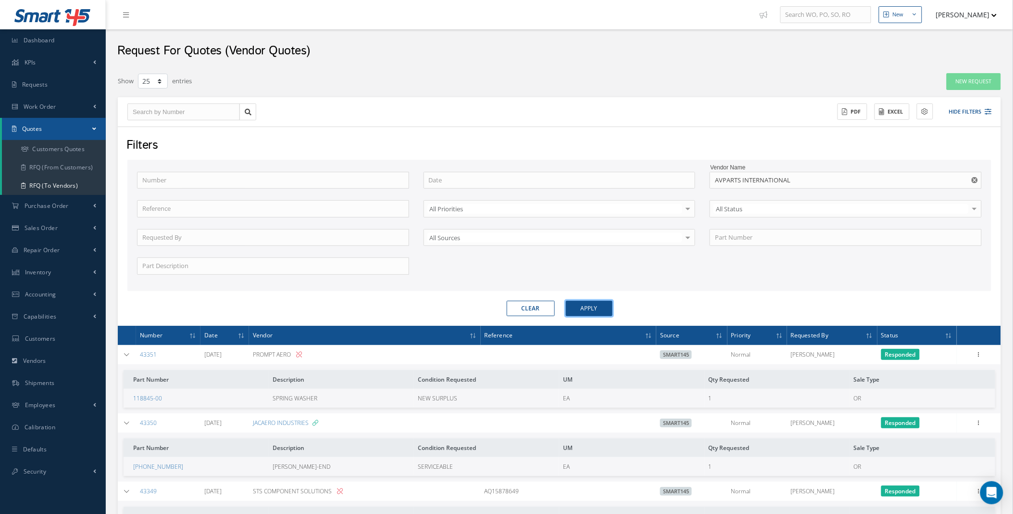
click at [584, 311] on button "Apply" at bounding box center [589, 308] width 47 height 15
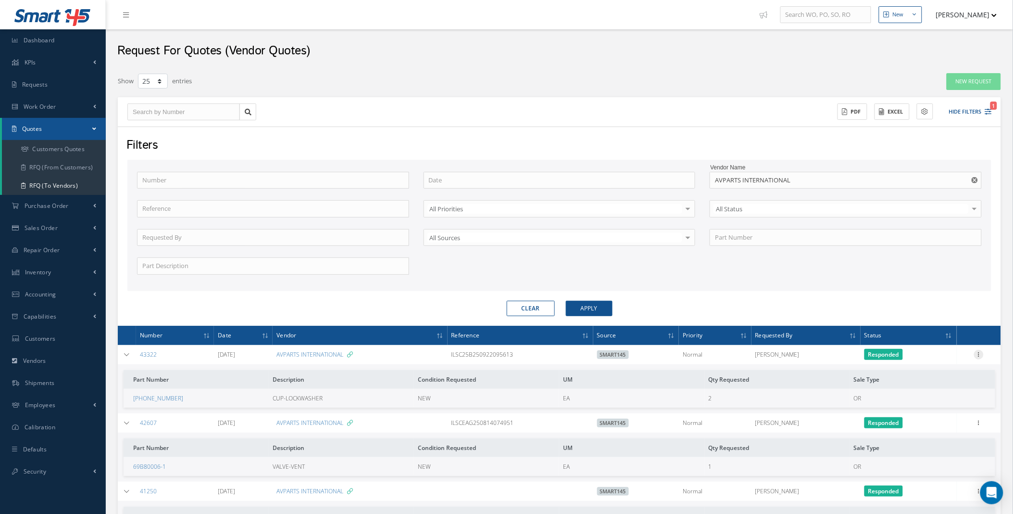
click at [975, 351] on icon at bounding box center [979, 354] width 10 height 8
click at [931, 414] on link "Create Purchase Order" at bounding box center [935, 413] width 76 height 20
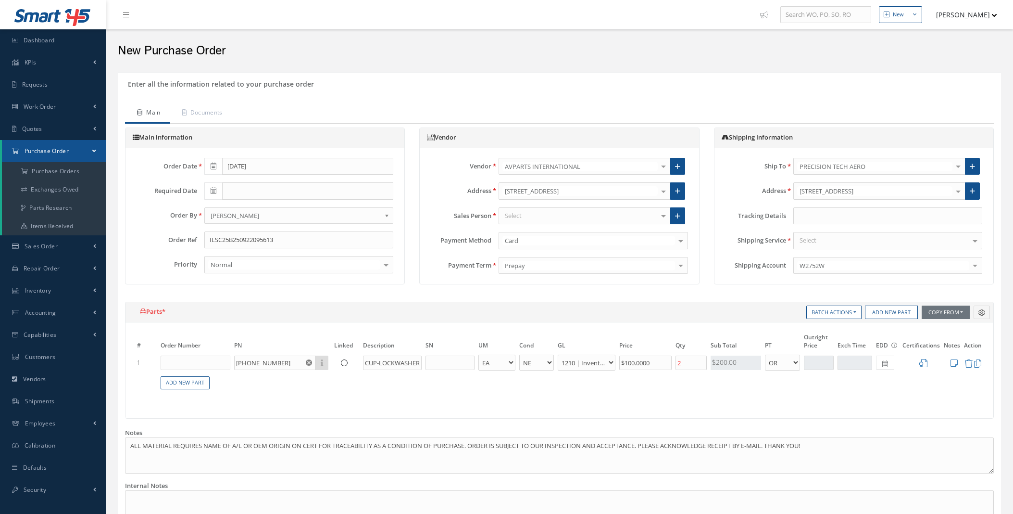
select select "5"
select select "7"
select select "1"
click at [189, 358] on input "text" at bounding box center [196, 362] width 70 height 14
type input "171173"
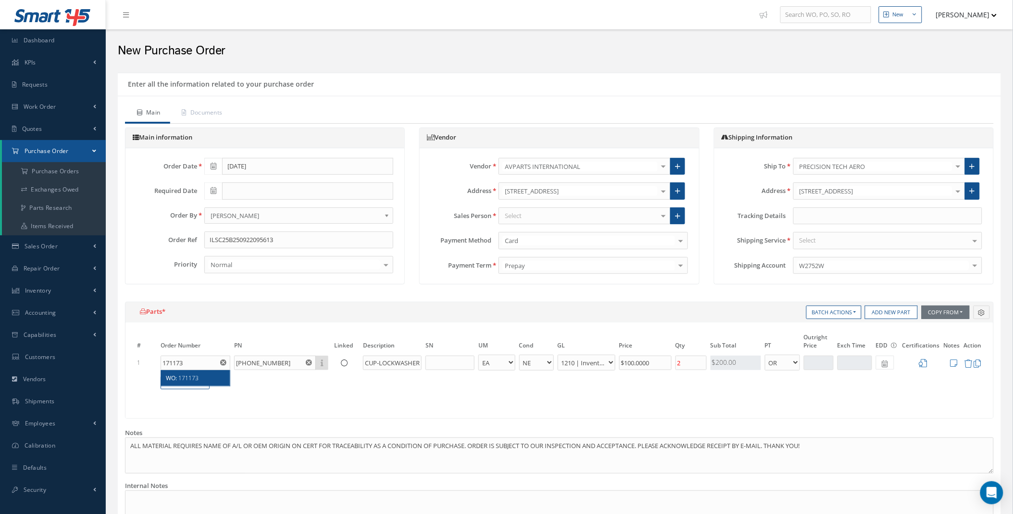
click at [188, 378] on span "171173" at bounding box center [188, 378] width 20 height 8
click at [530, 217] on div "Select" at bounding box center [585, 215] width 172 height 17
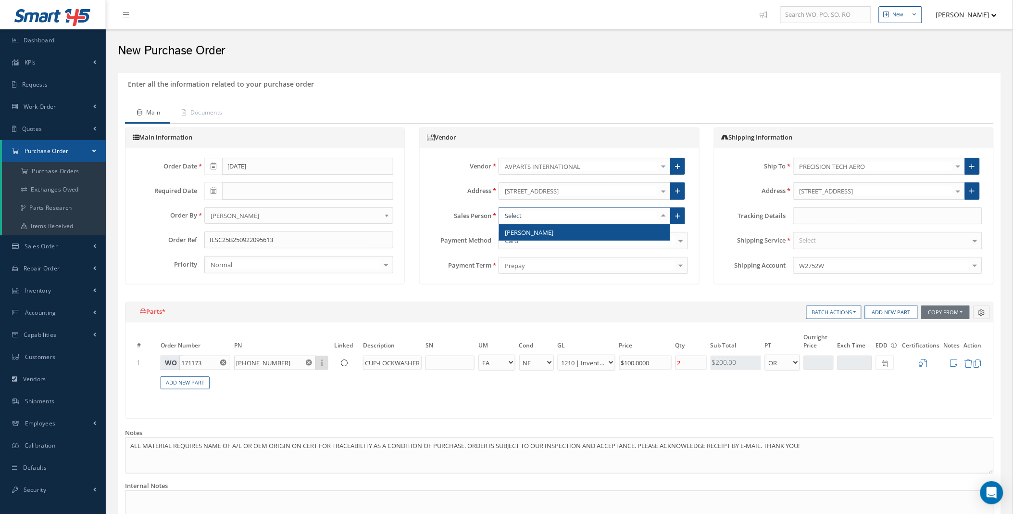
click at [535, 229] on span "[PERSON_NAME]" at bounding box center [529, 232] width 49 height 9
click at [847, 243] on div "Select" at bounding box center [888, 240] width 189 height 17
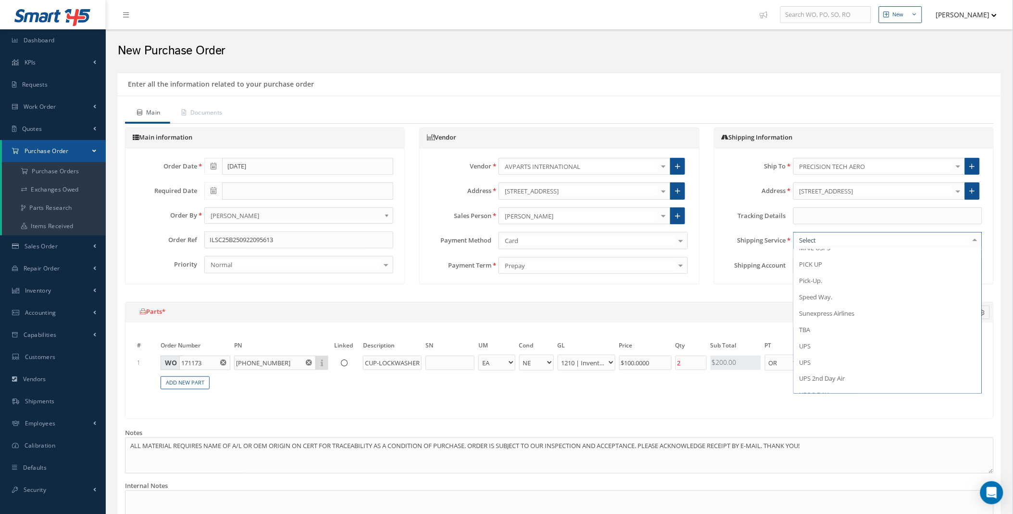
scroll to position [493, 0]
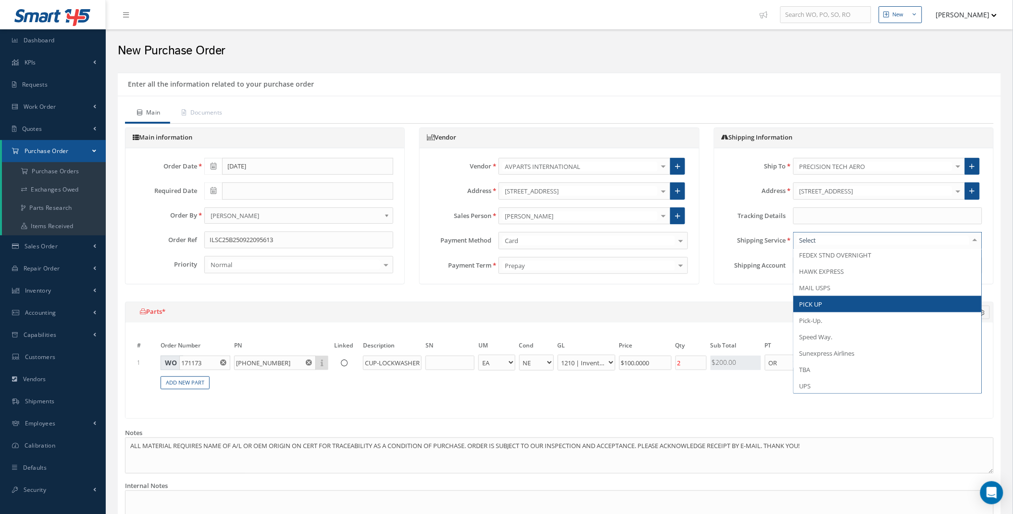
click at [825, 303] on span "PICK UP" at bounding box center [888, 304] width 188 height 16
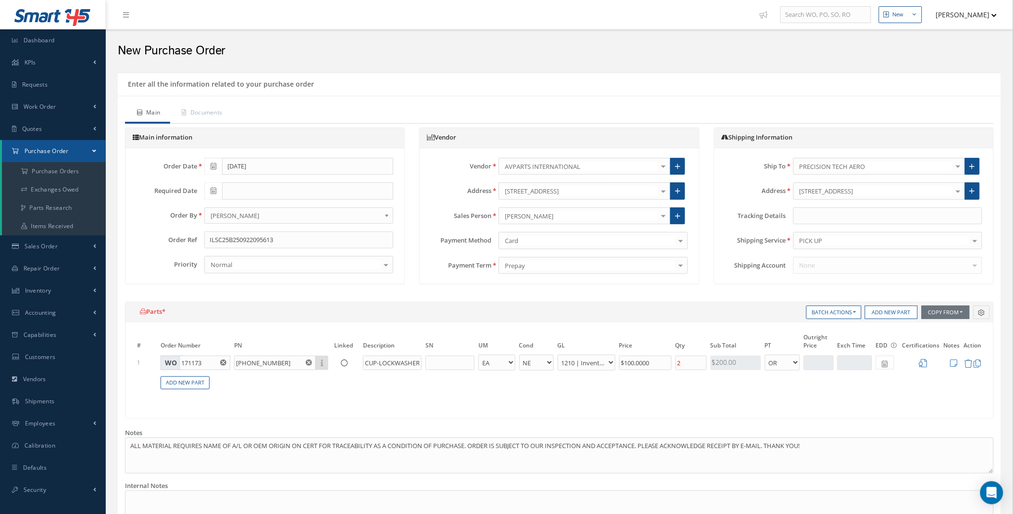
scroll to position [220, 0]
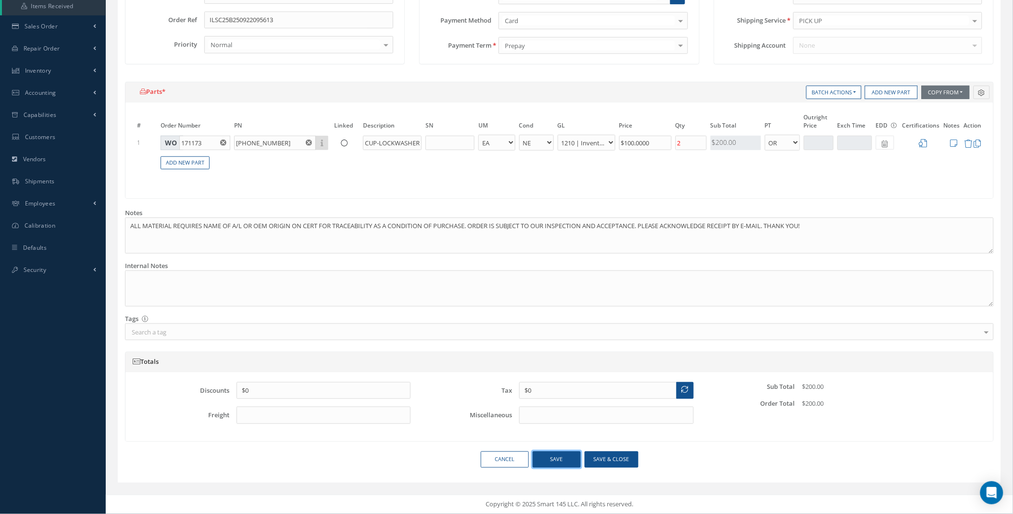
click at [558, 458] on button "Save" at bounding box center [557, 459] width 48 height 17
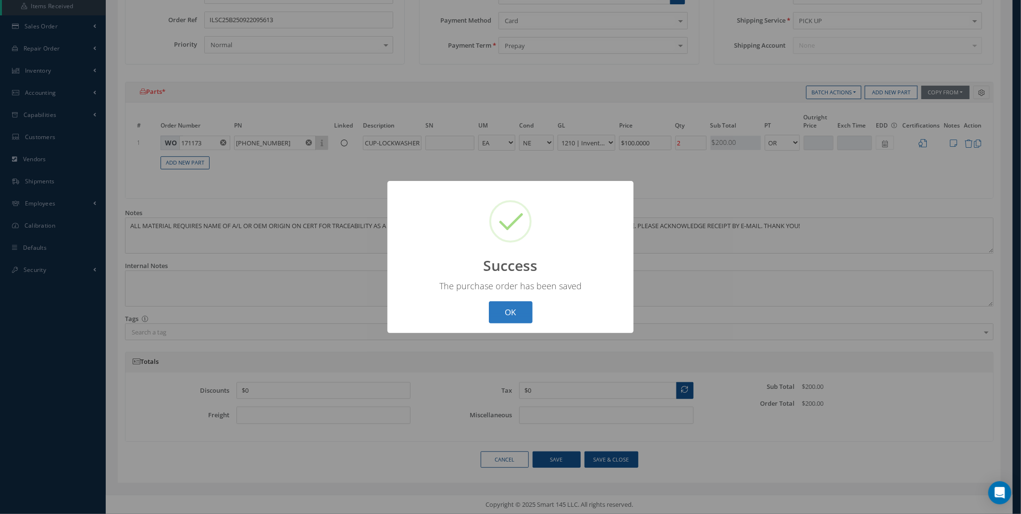
click at [511, 314] on button "OK" at bounding box center [511, 312] width 44 height 23
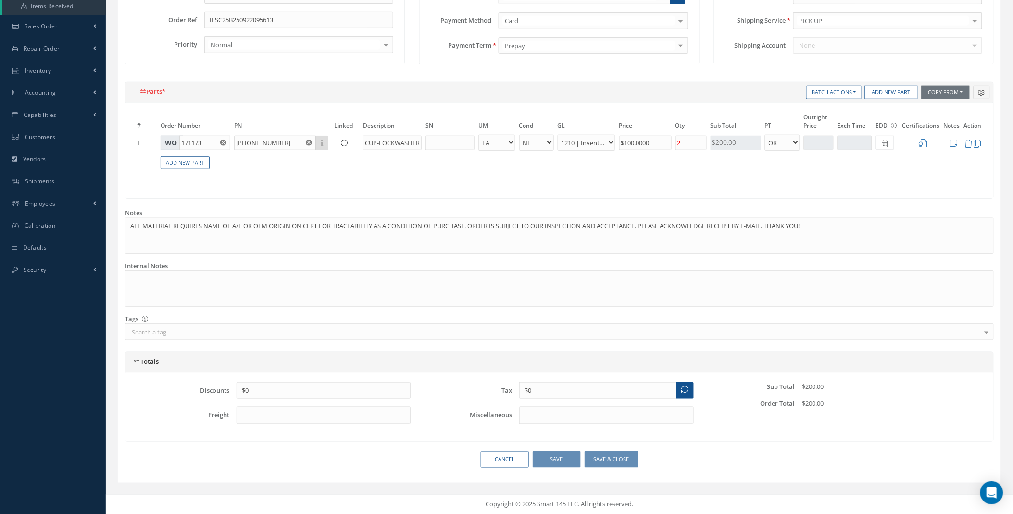
scroll to position [0, 0]
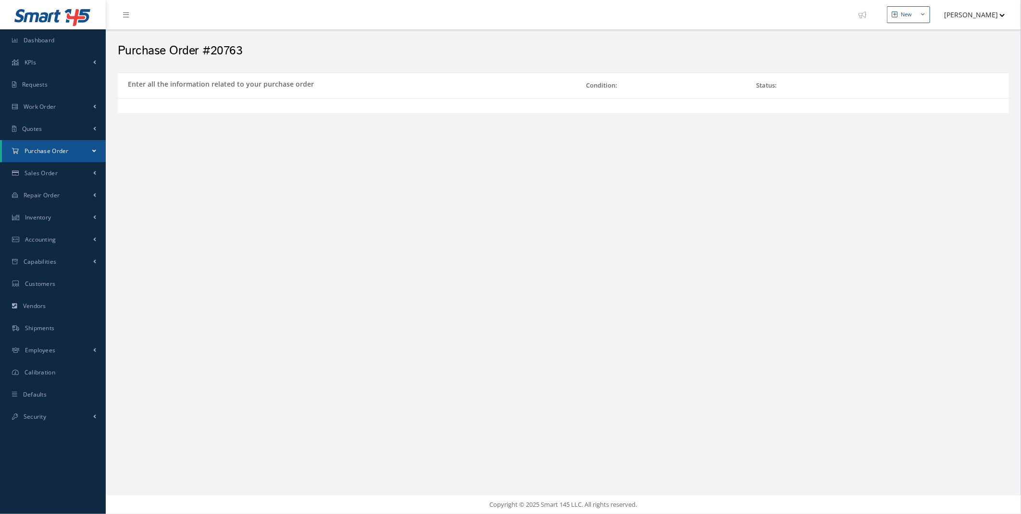
select select "5"
select select "7"
select select "1"
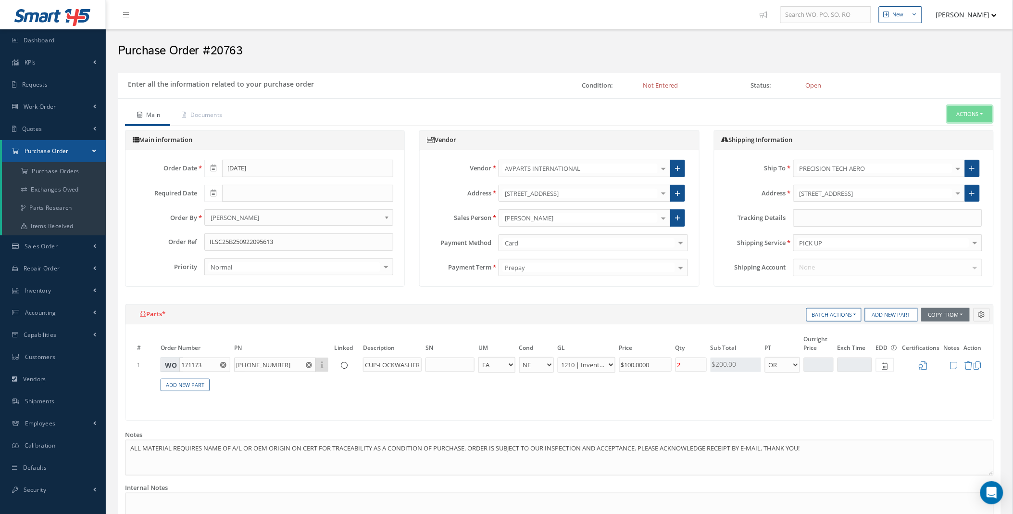
click at [971, 116] on button "Actions" at bounding box center [970, 114] width 45 height 17
click at [953, 143] on link "Send By Email" at bounding box center [954, 143] width 77 height 13
type input "Purchase Order 20763"
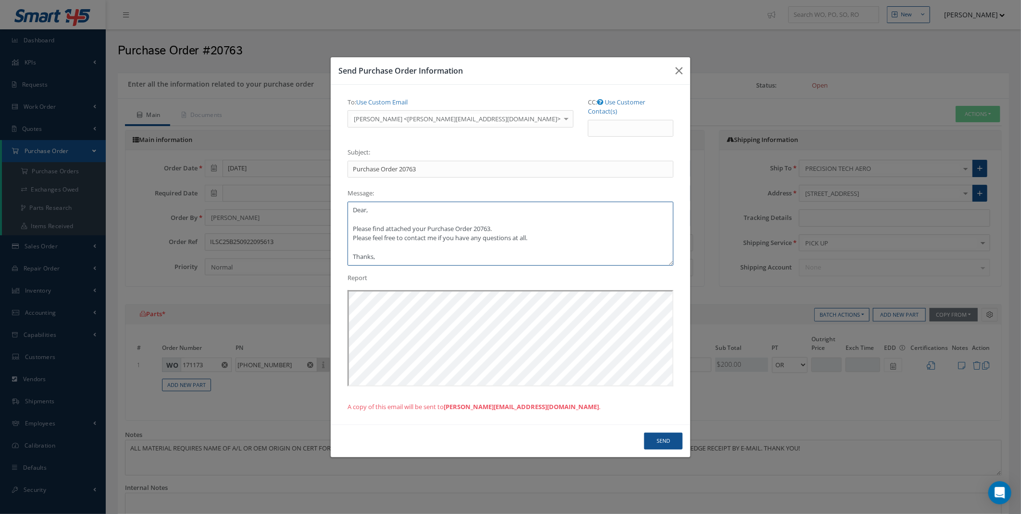
click at [359, 204] on textarea "Dear, Please find attached your Purchase Order 20763. Please feel free to conta…" at bounding box center [511, 234] width 326 height 64
click at [511, 227] on textarea "Good morning [PERSON_NAME], Please find attached the PO for the lockwashers. Pl…" at bounding box center [511, 234] width 326 height 64
type textarea "Good morning [PERSON_NAME], Please find attached the PO for the lockwashers. Ca…"
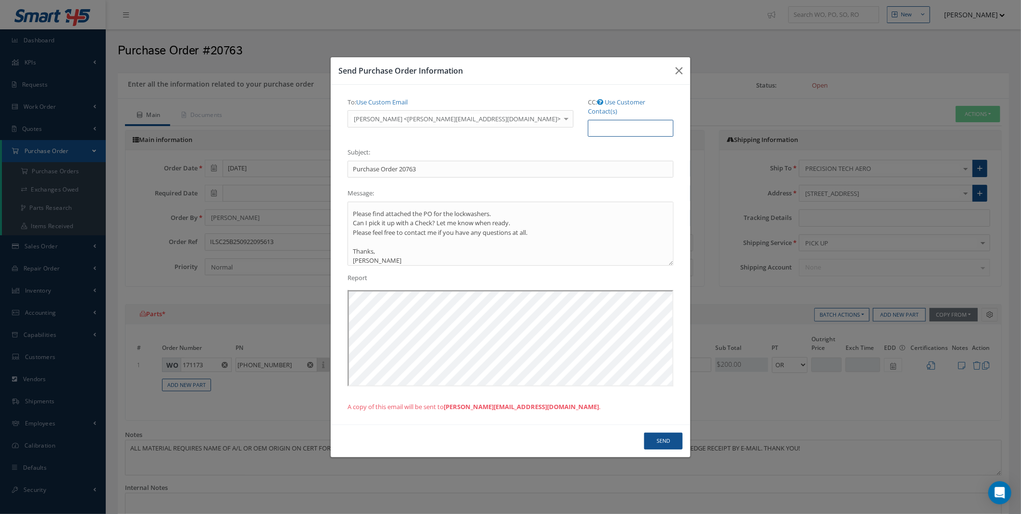
click at [598, 122] on input "CC: Use Customer Contact(s)" at bounding box center [631, 128] width 86 height 17
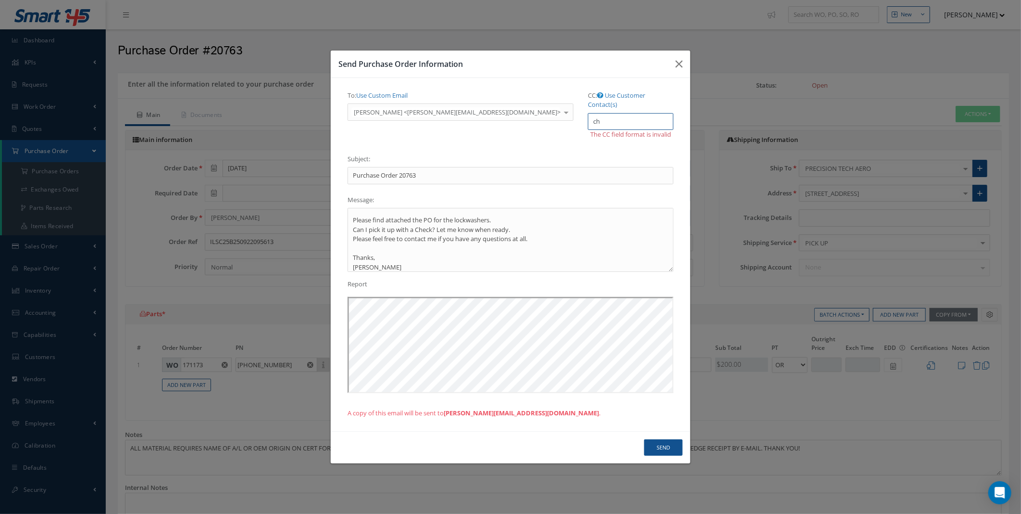
type input "c"
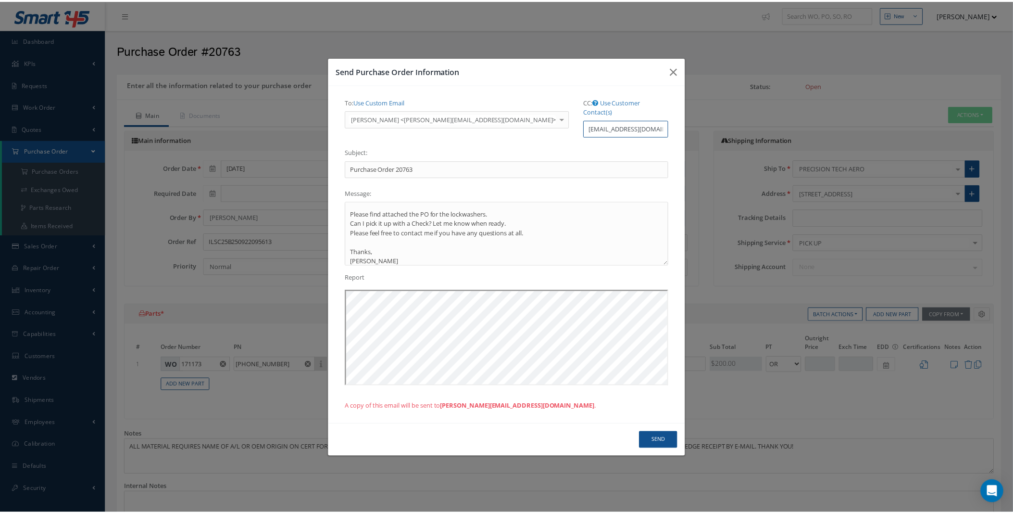
scroll to position [18, 0]
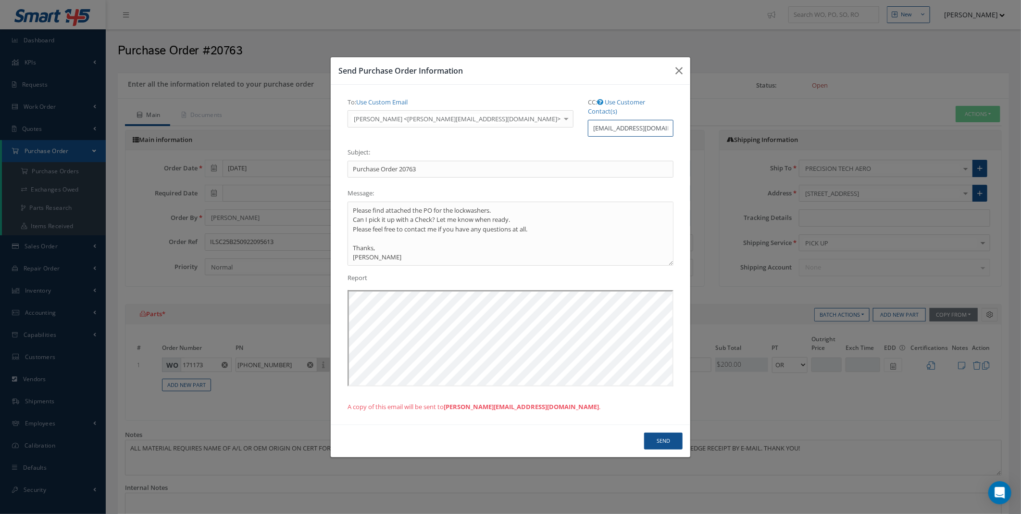
type input "purchasing@ptaero.com"
click at [664, 432] on button "Send" at bounding box center [663, 440] width 38 height 17
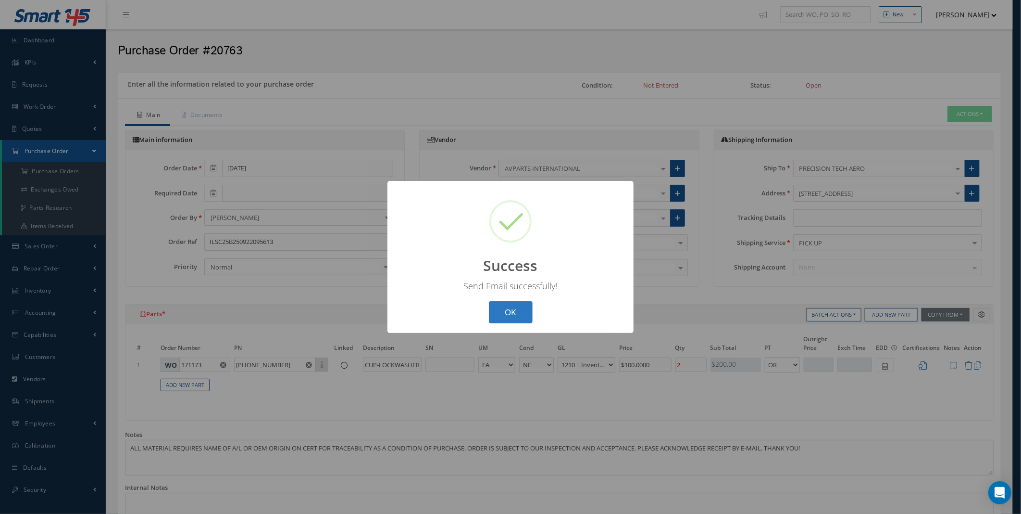
click at [503, 316] on button "OK" at bounding box center [511, 312] width 44 height 23
